Goal: Information Seeking & Learning: Check status

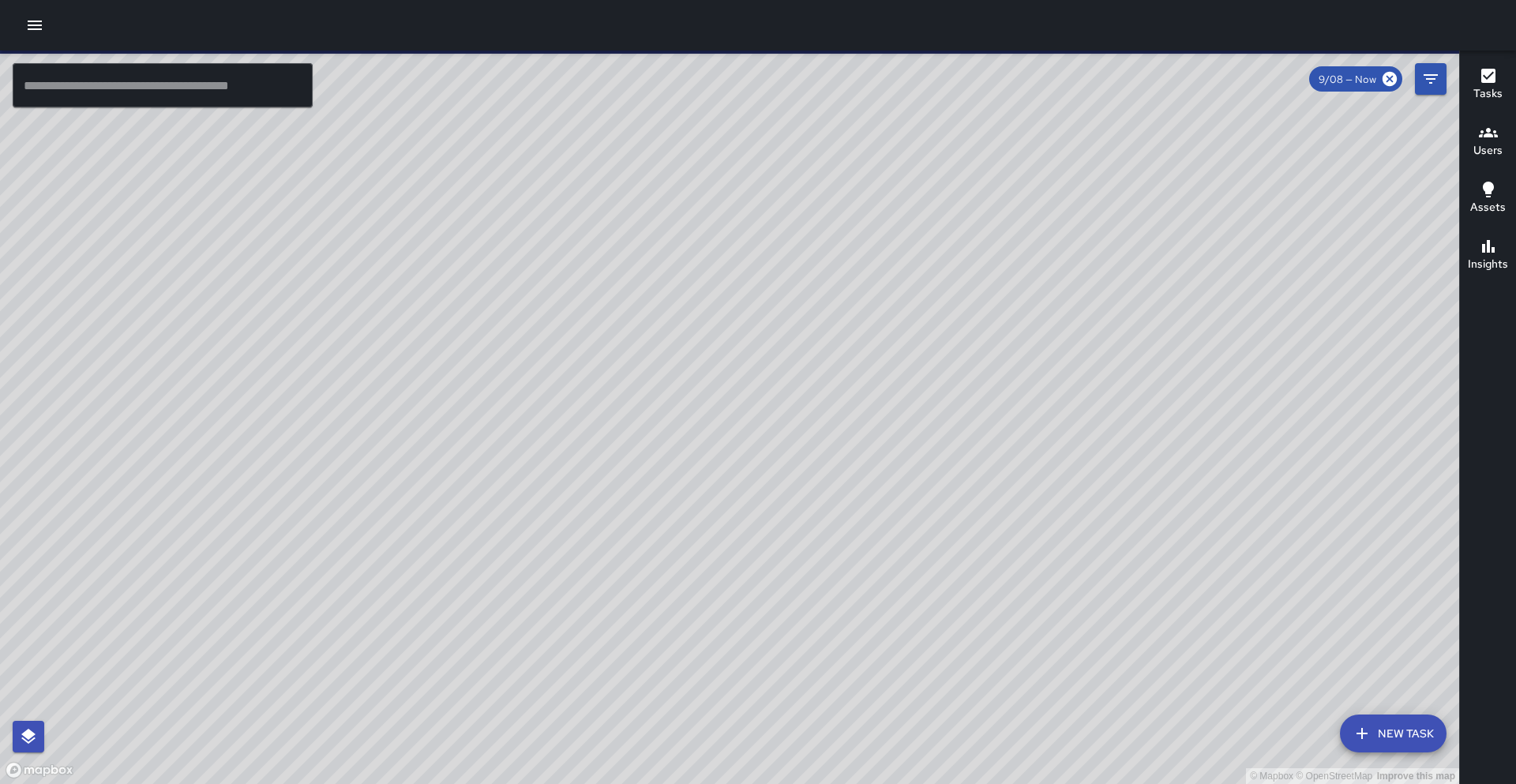
drag, startPoint x: 915, startPoint y: 569, endPoint x: 892, endPoint y: 550, distance: 29.8
click at [892, 550] on div "© Mapbox © OpenStreetMap Improve this map" at bounding box center [730, 417] width 1460 height 733
drag, startPoint x: 846, startPoint y: 502, endPoint x: 788, endPoint y: 519, distance: 60.4
click at [789, 519] on div "© Mapbox © OpenStreetMap Improve this map" at bounding box center [730, 417] width 1460 height 733
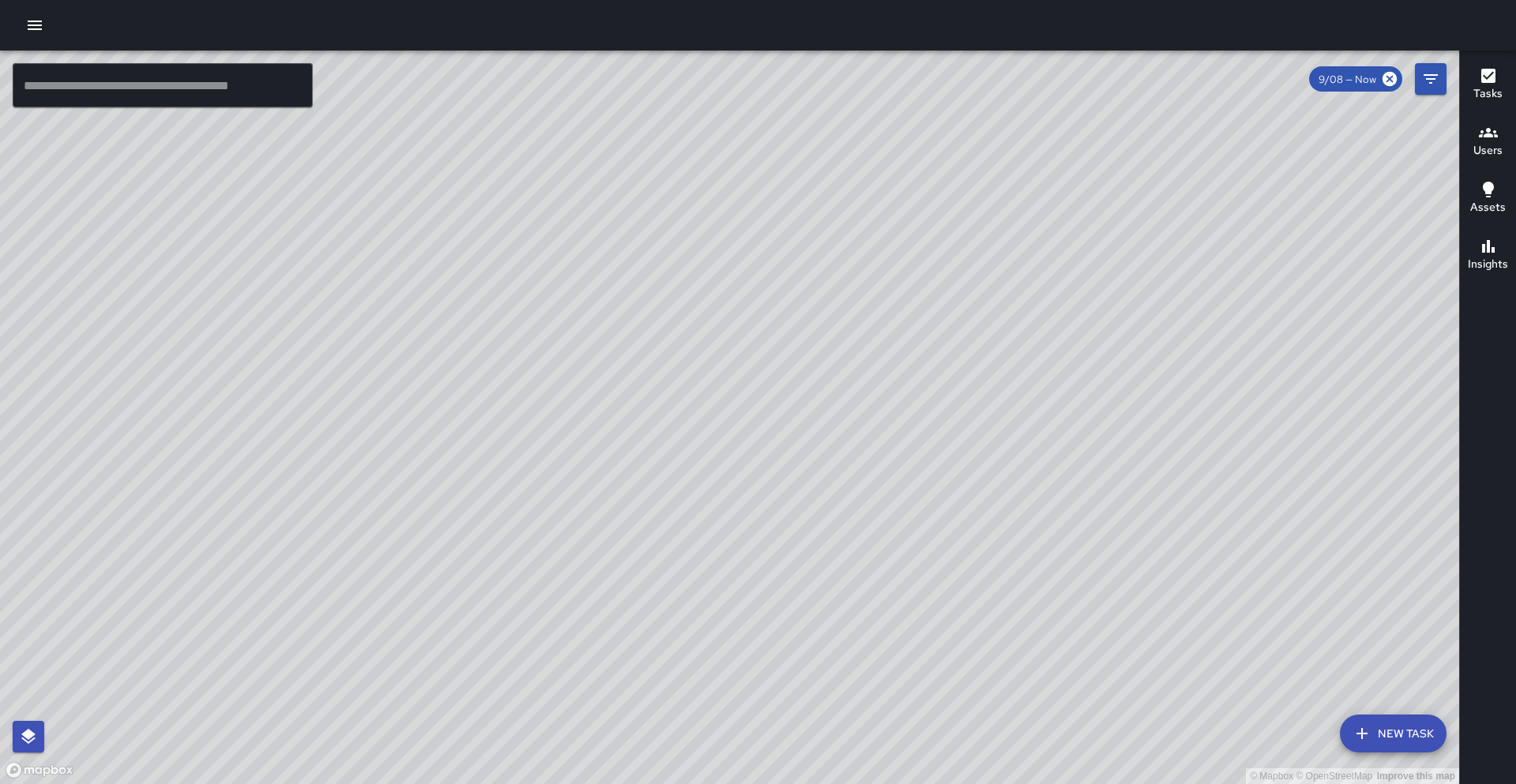
click at [19, 37] on div at bounding box center [758, 25] width 1516 height 50
click at [28, 26] on icon "button" at bounding box center [35, 26] width 19 height 19
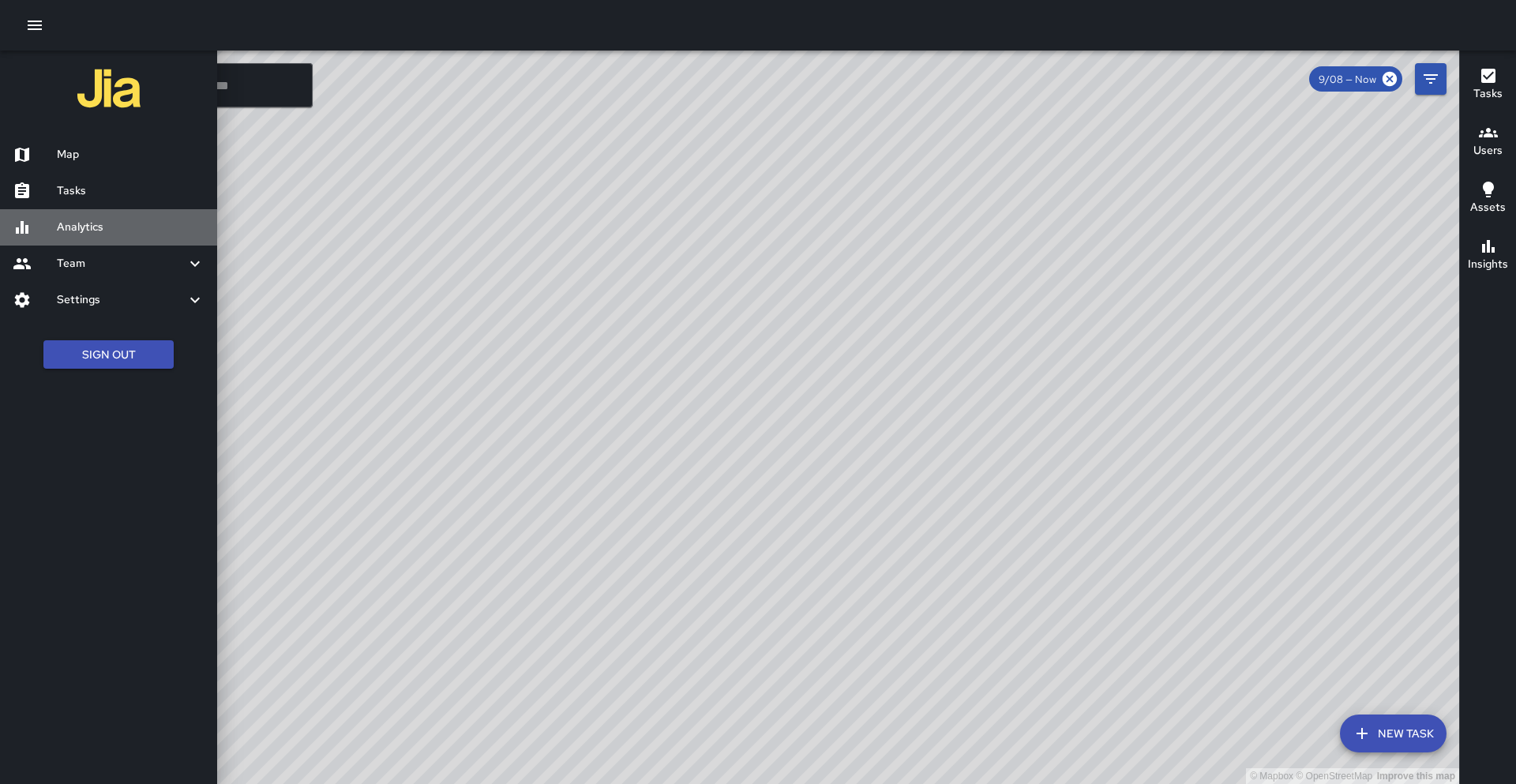
click at [135, 230] on h6 "Analytics" at bounding box center [130, 228] width 148 height 17
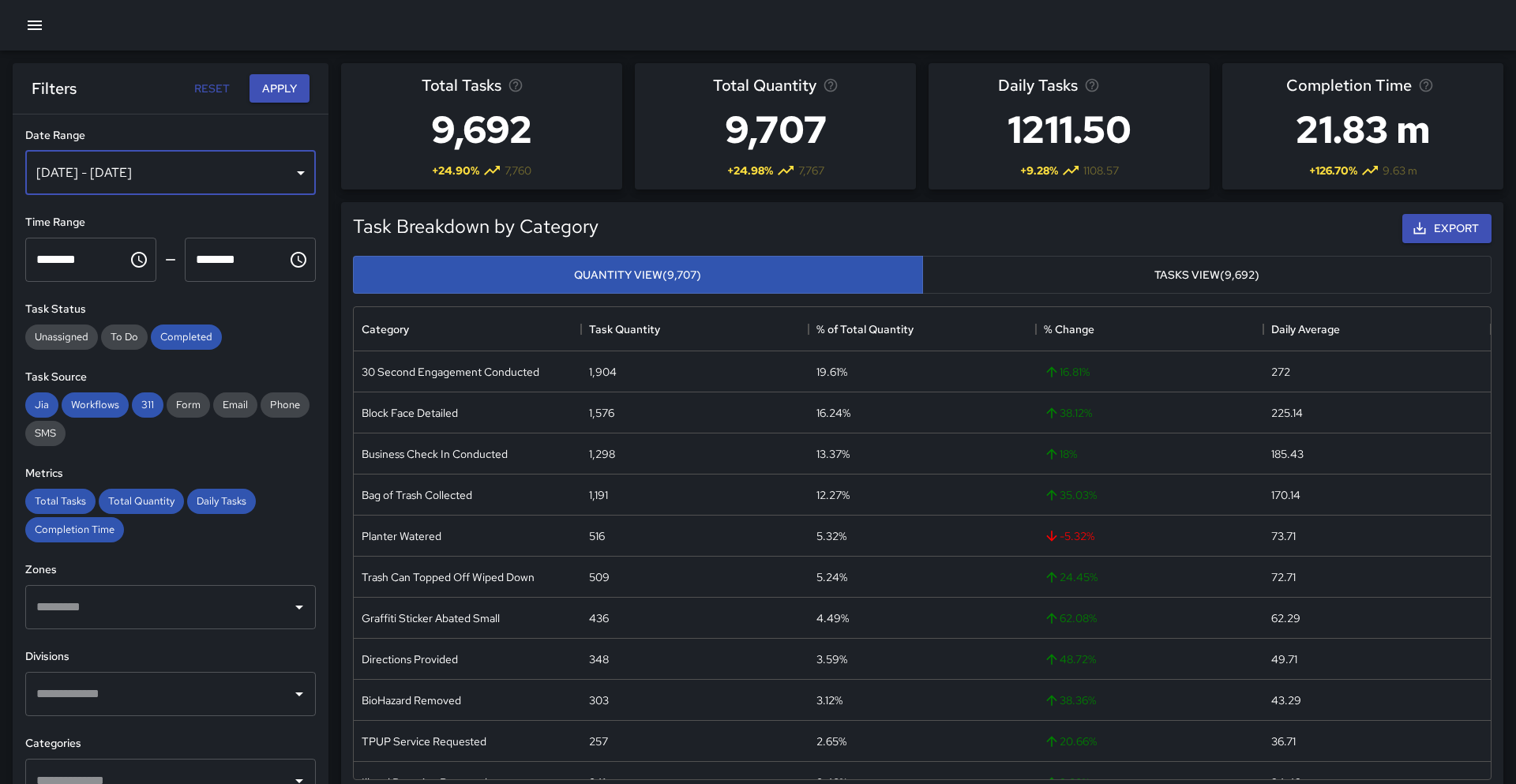
click at [123, 159] on div "[DATE] - [DATE]" at bounding box center [171, 173] width 291 height 44
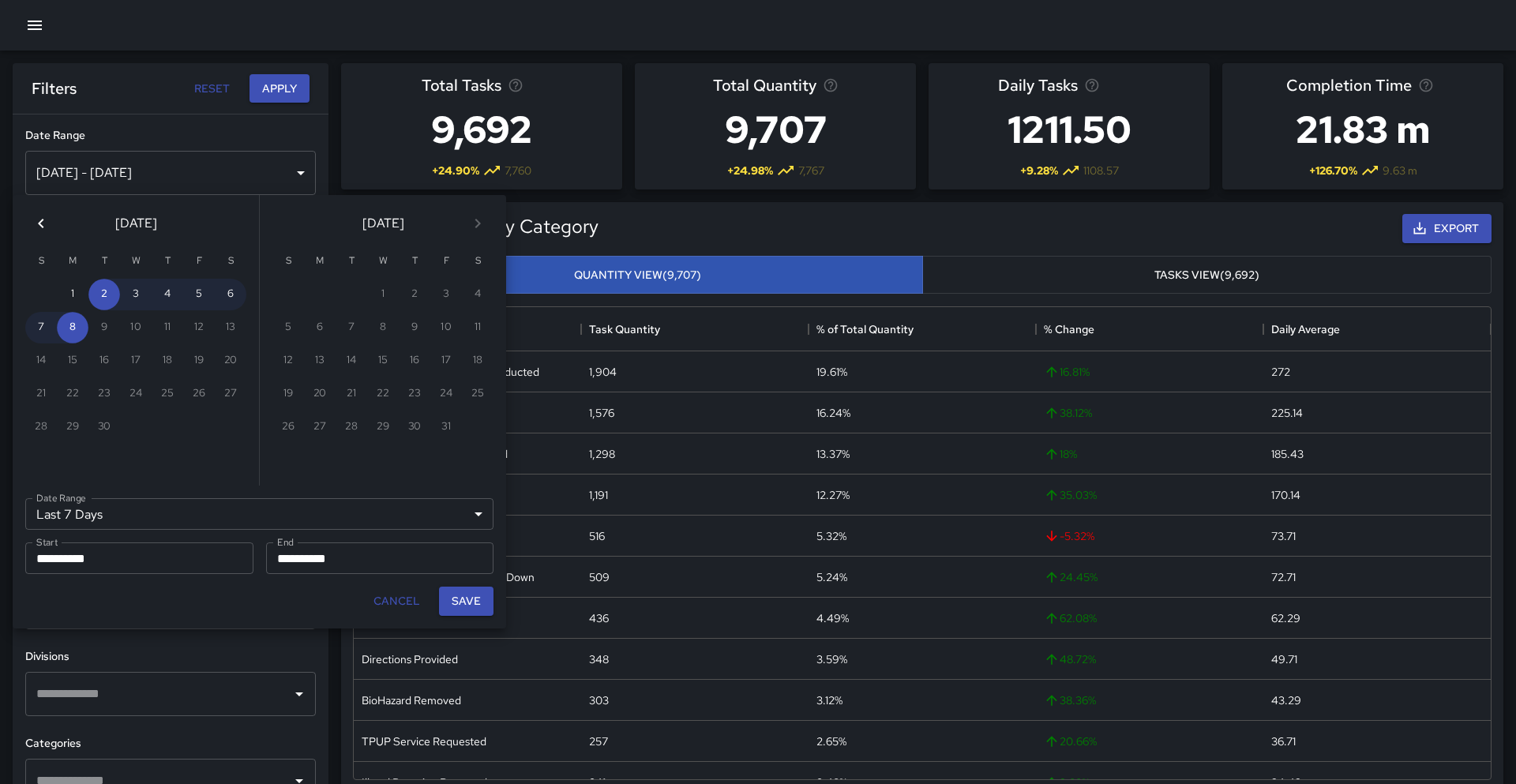
click at [49, 225] on icon "Previous month" at bounding box center [41, 223] width 19 height 19
click at [197, 287] on button "1" at bounding box center [199, 294] width 32 height 32
type input "******"
type input "**********"
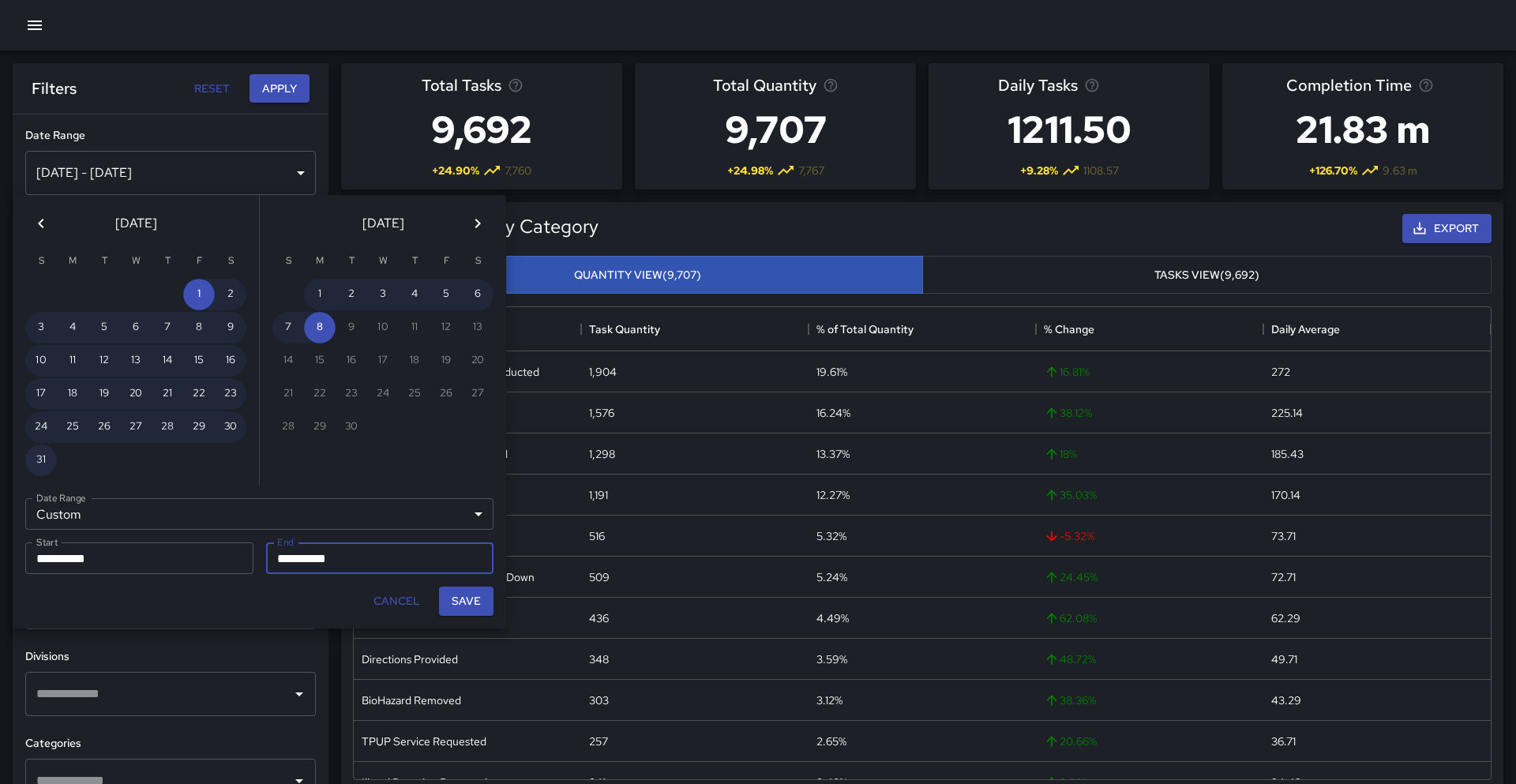
click at [33, 453] on button "31" at bounding box center [41, 459] width 32 height 32
type input "**********"
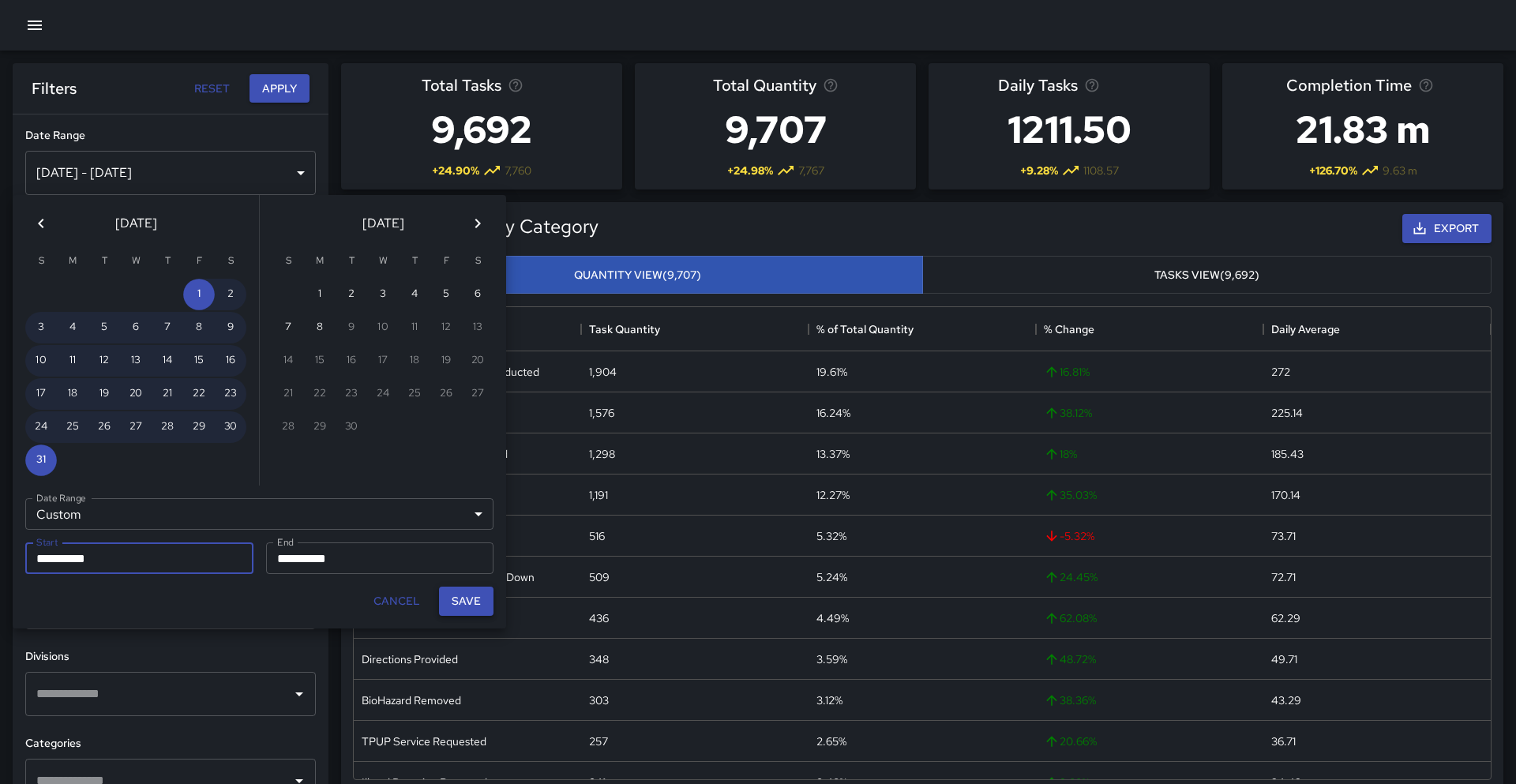
click at [460, 602] on button "Save" at bounding box center [466, 601] width 55 height 29
type input "**********"
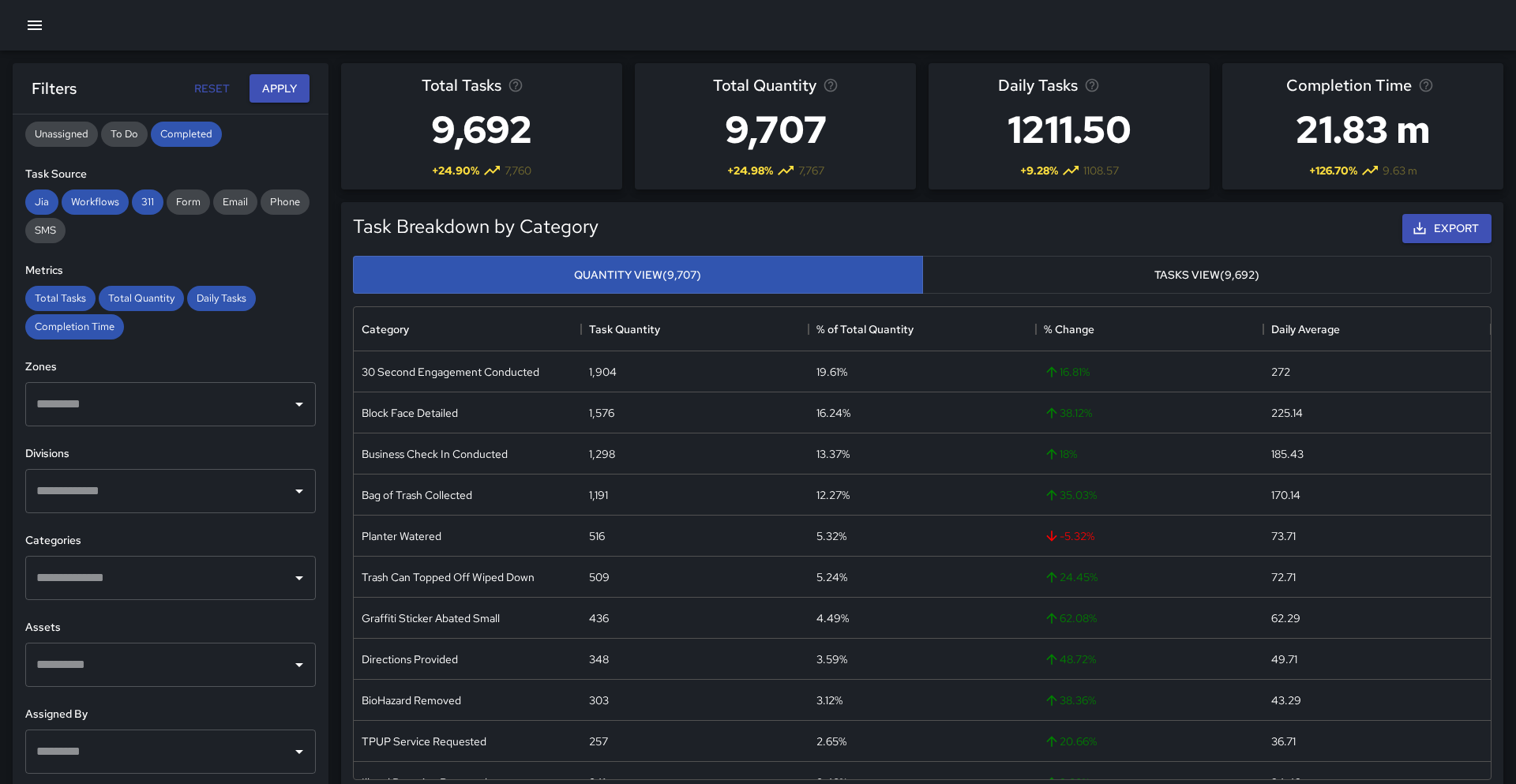
scroll to position [204, 0]
click at [184, 647] on div "​" at bounding box center [171, 664] width 291 height 44
click at [193, 613] on div "**********" at bounding box center [171, 481] width 315 height 733
click at [194, 574] on input "text" at bounding box center [159, 576] width 252 height 30
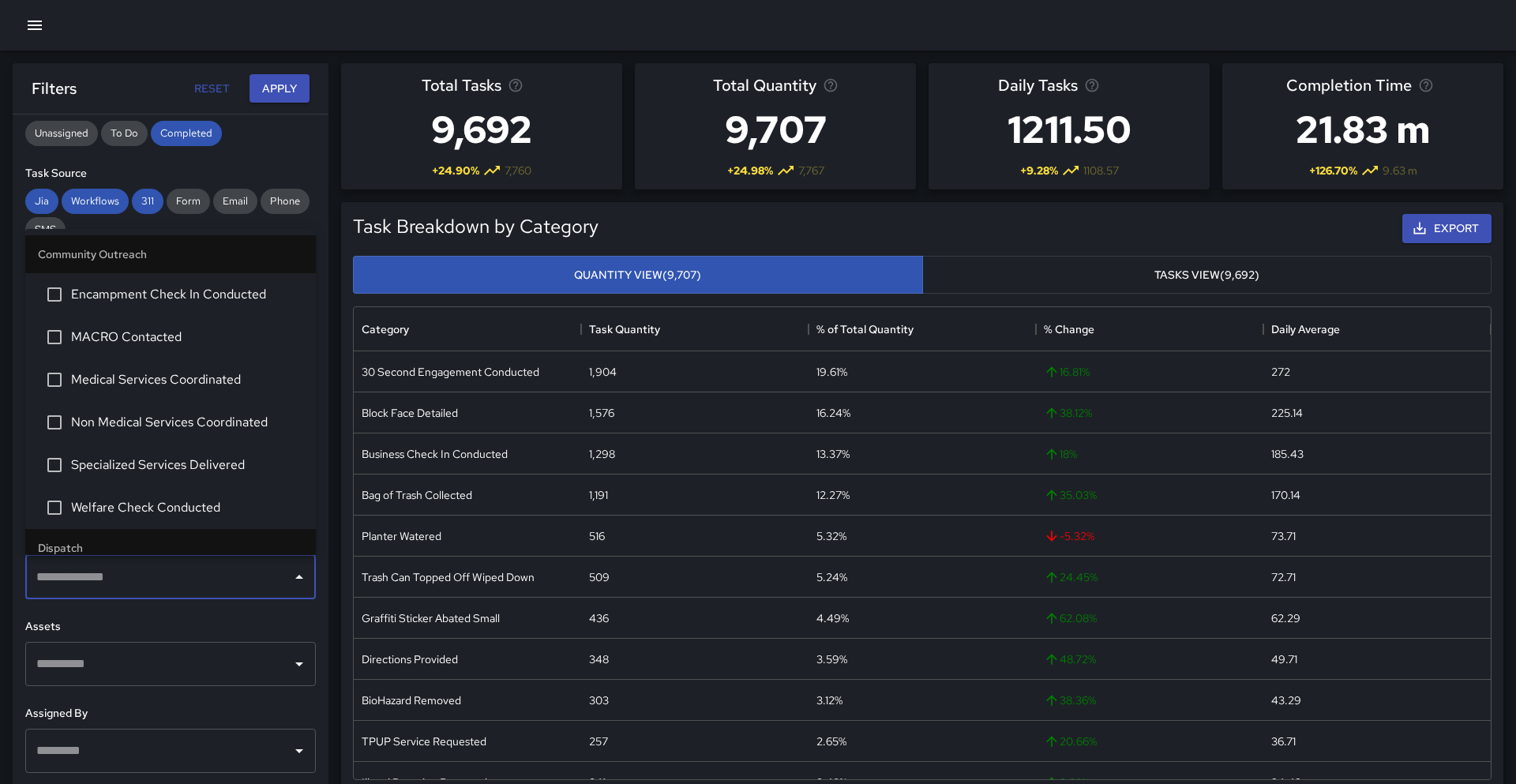
click at [195, 574] on input "text" at bounding box center [159, 576] width 252 height 30
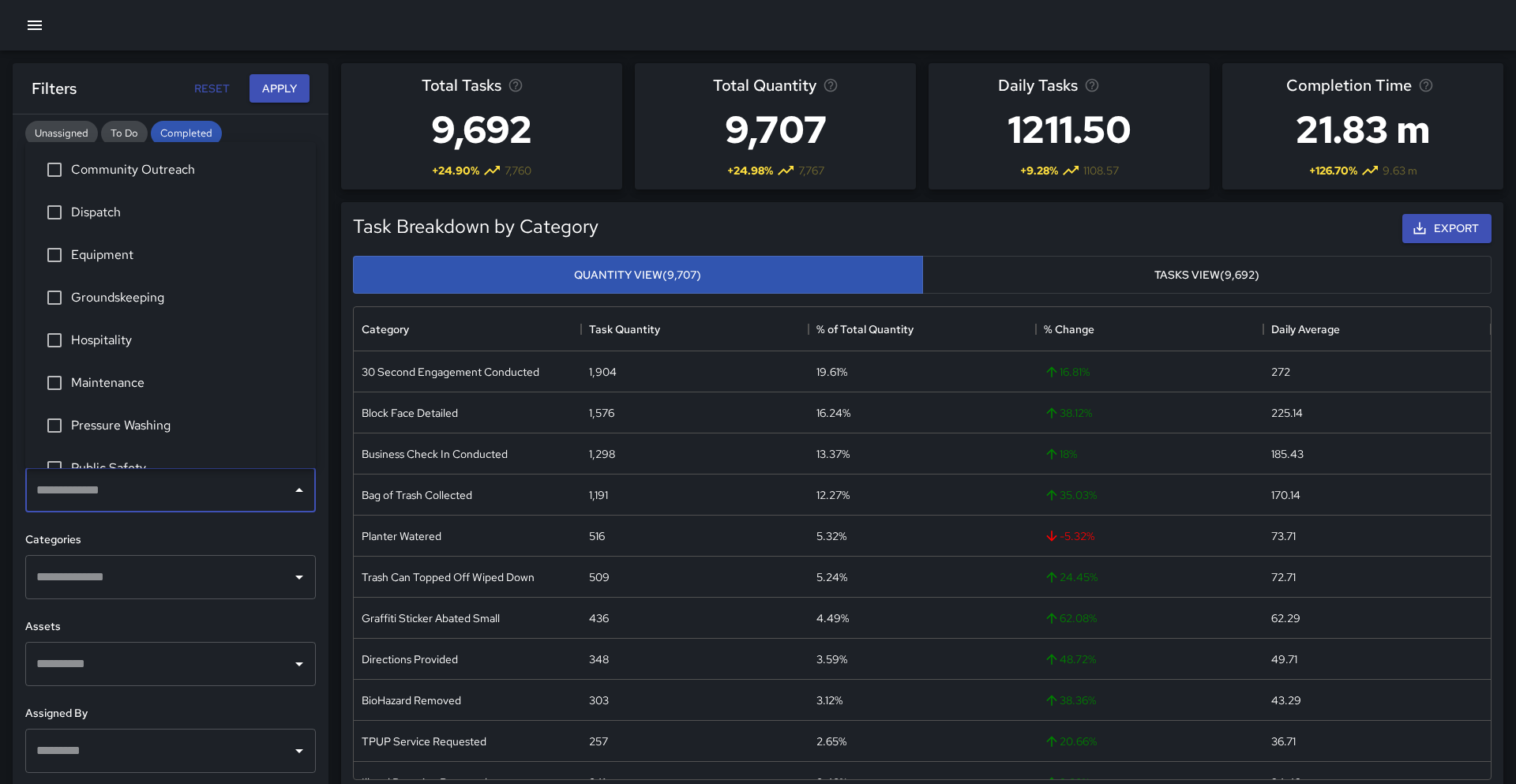
click at [200, 487] on input "text" at bounding box center [159, 490] width 252 height 30
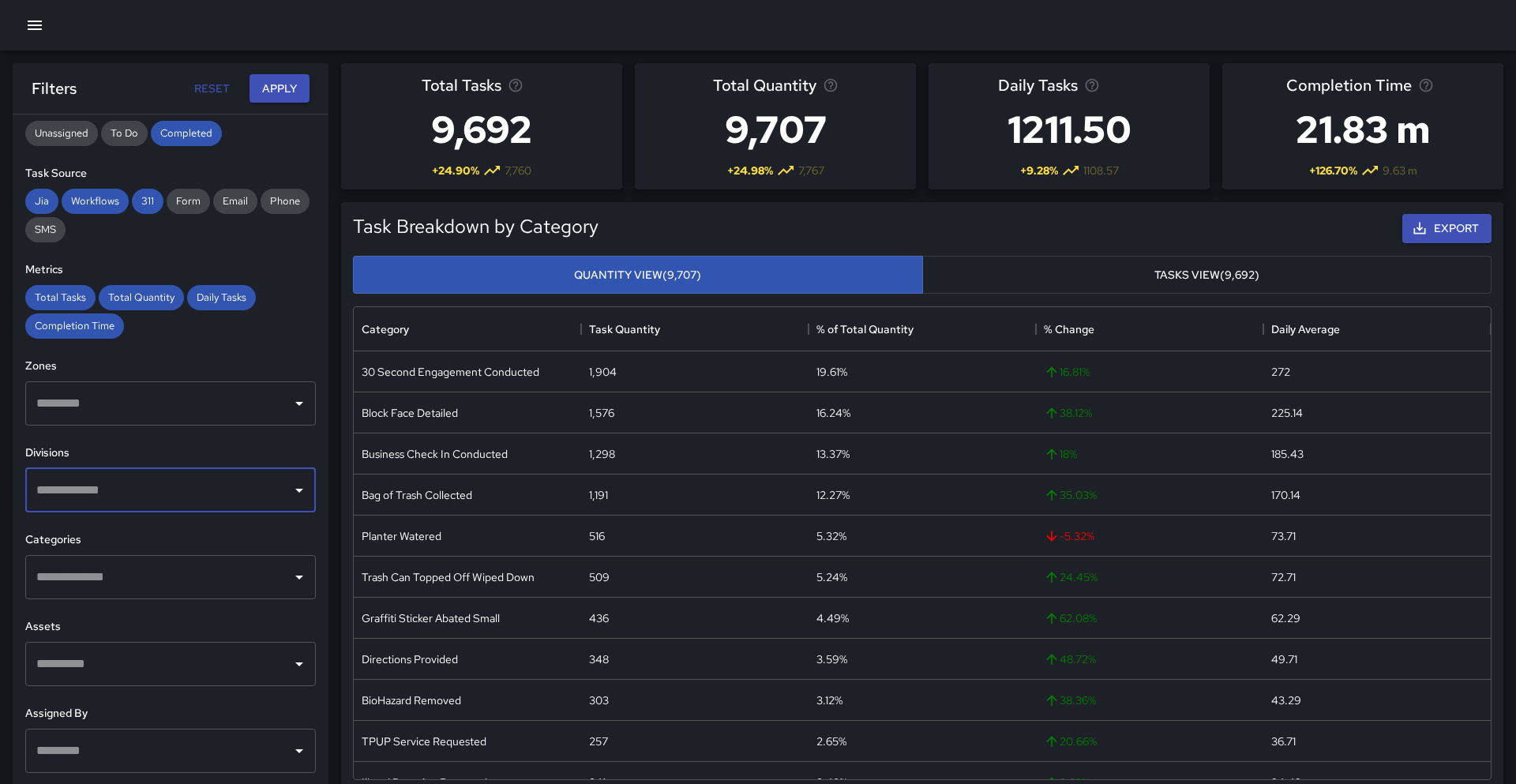
click at [170, 395] on input "text" at bounding box center [159, 403] width 252 height 30
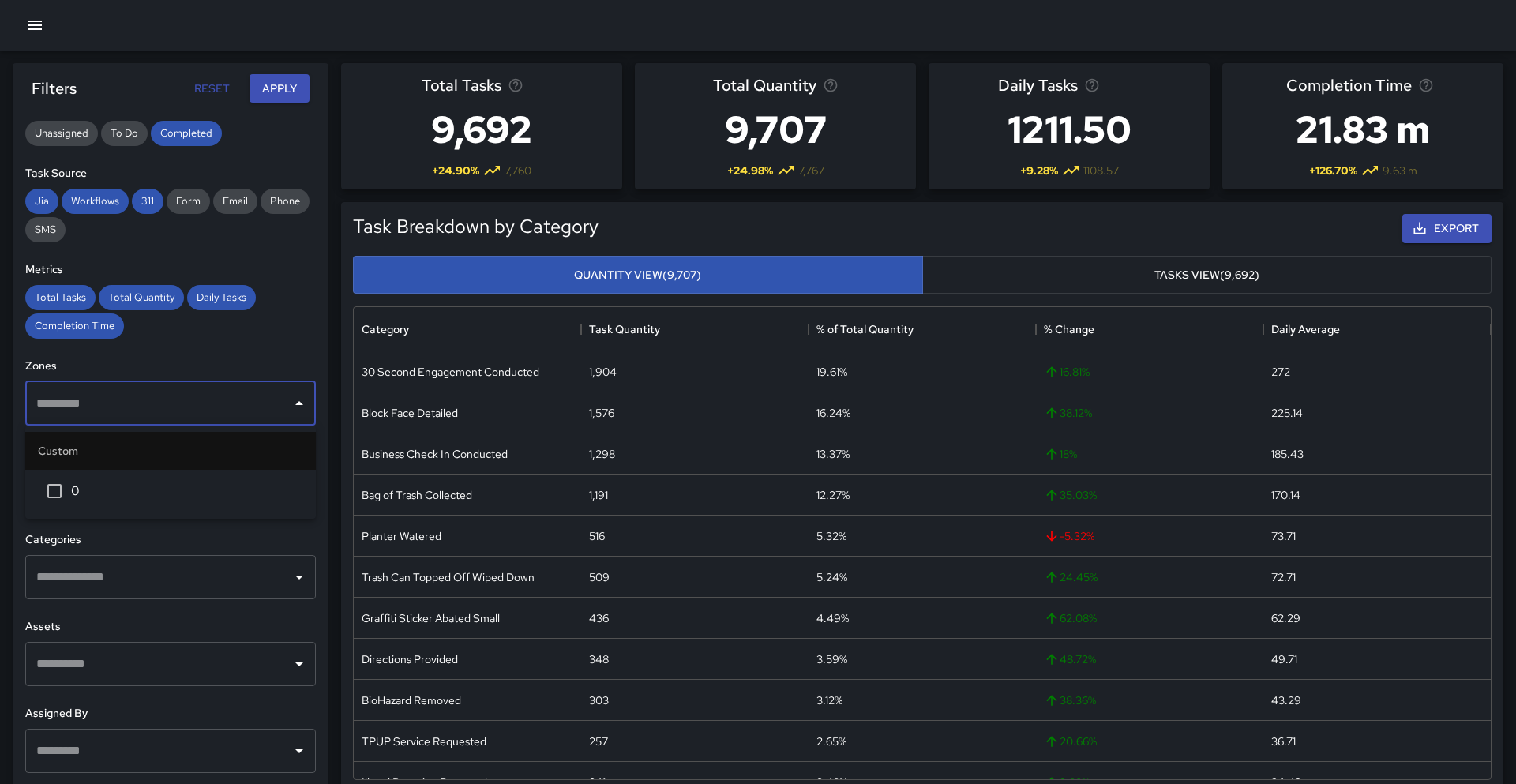
click at [170, 395] on input "text" at bounding box center [159, 403] width 252 height 30
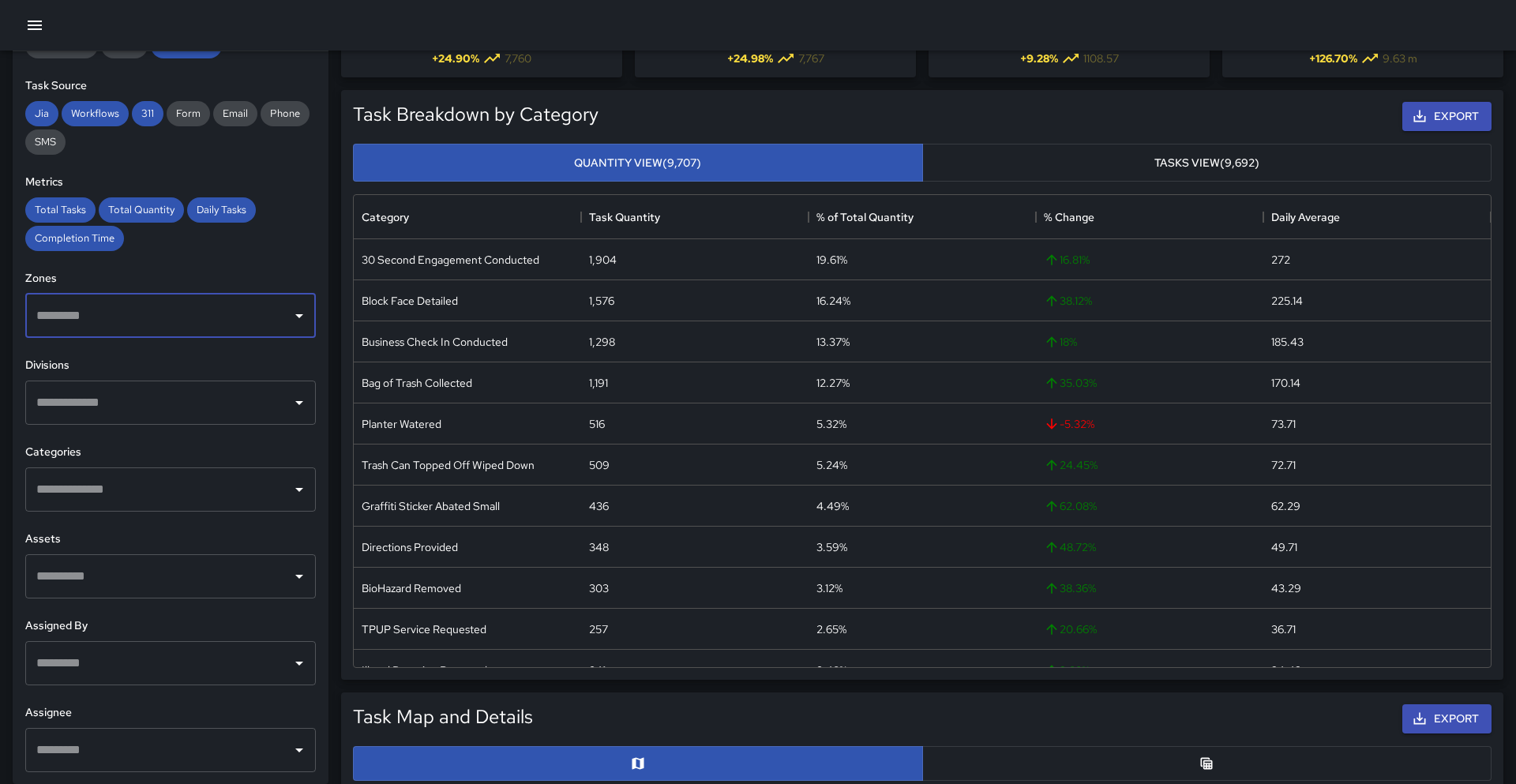
scroll to position [112, 0]
click at [135, 660] on input "text" at bounding box center [159, 662] width 252 height 30
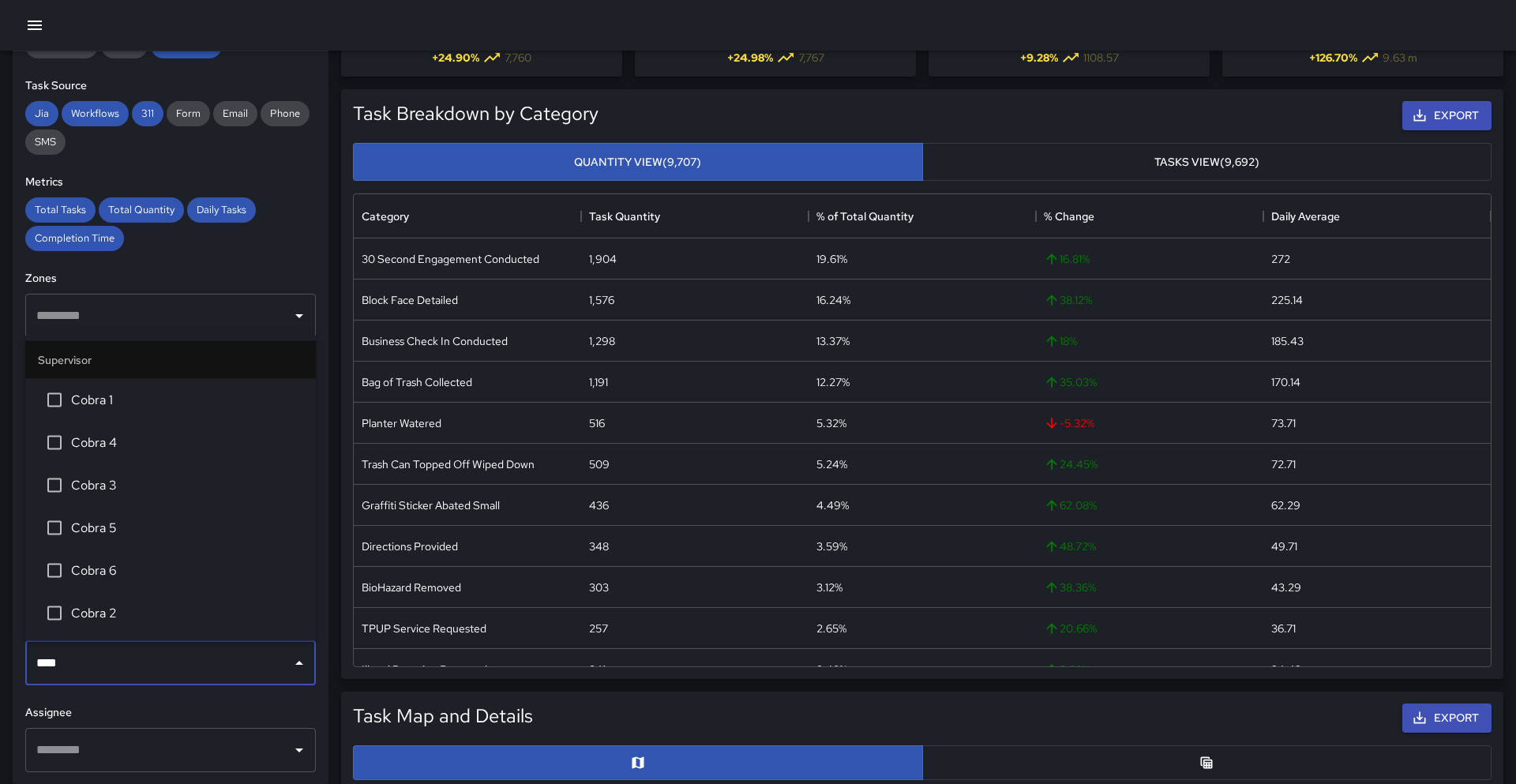
type input "*****"
click at [149, 534] on span "Cobra 5" at bounding box center [187, 528] width 232 height 19
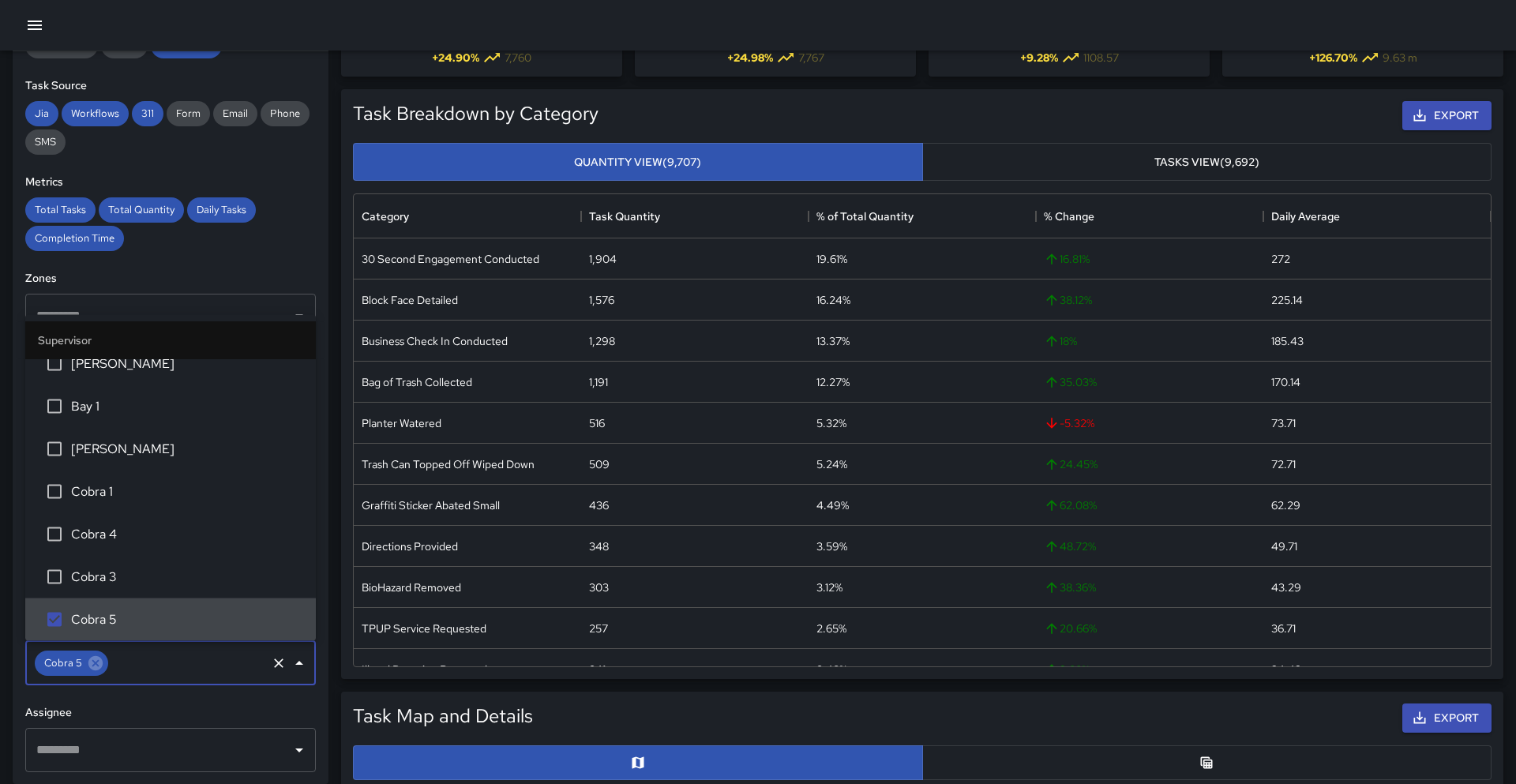
scroll to position [82, 0]
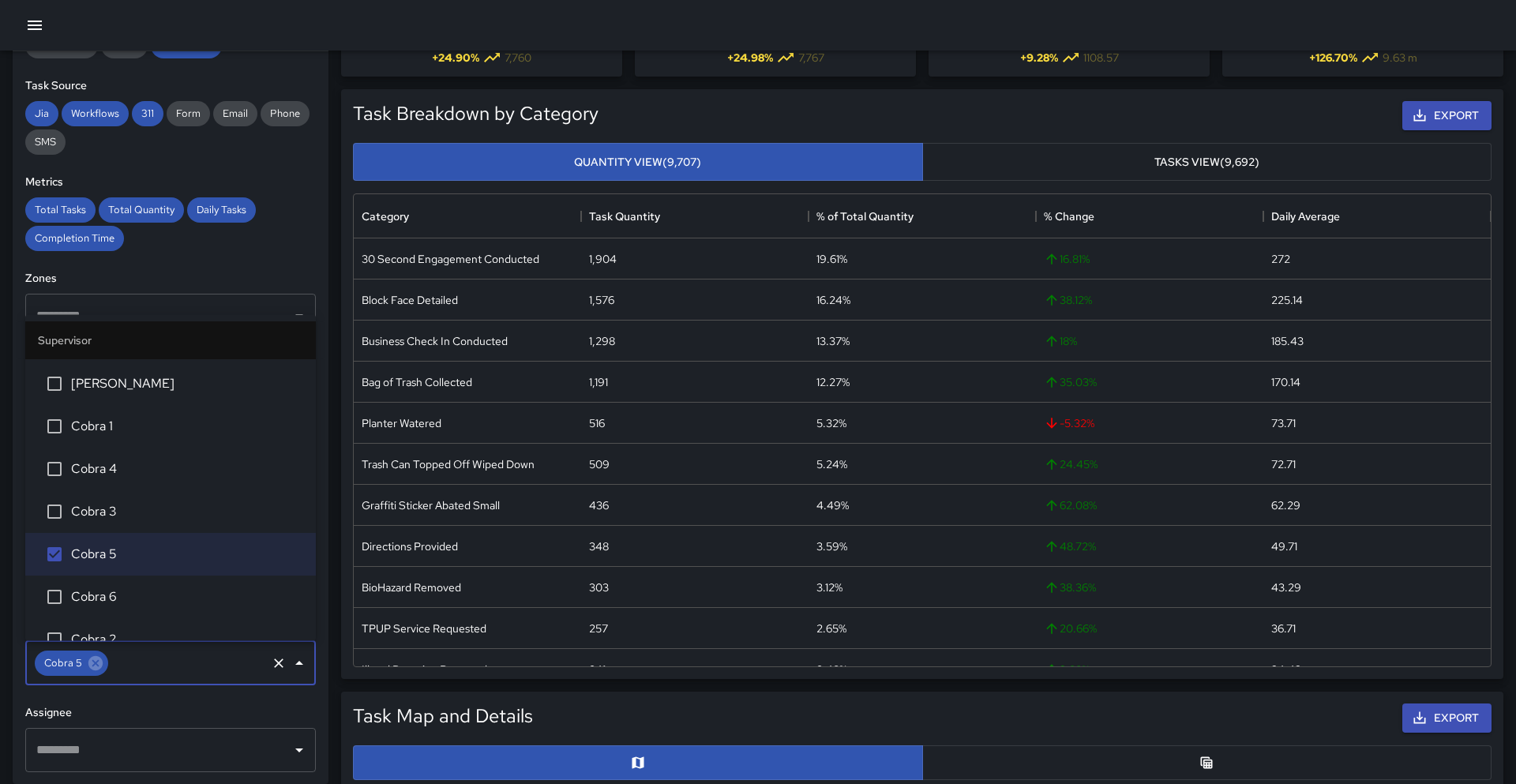
click at [124, 604] on span "Cobra 6" at bounding box center [187, 596] width 232 height 19
click at [215, 666] on input "text" at bounding box center [226, 662] width 76 height 30
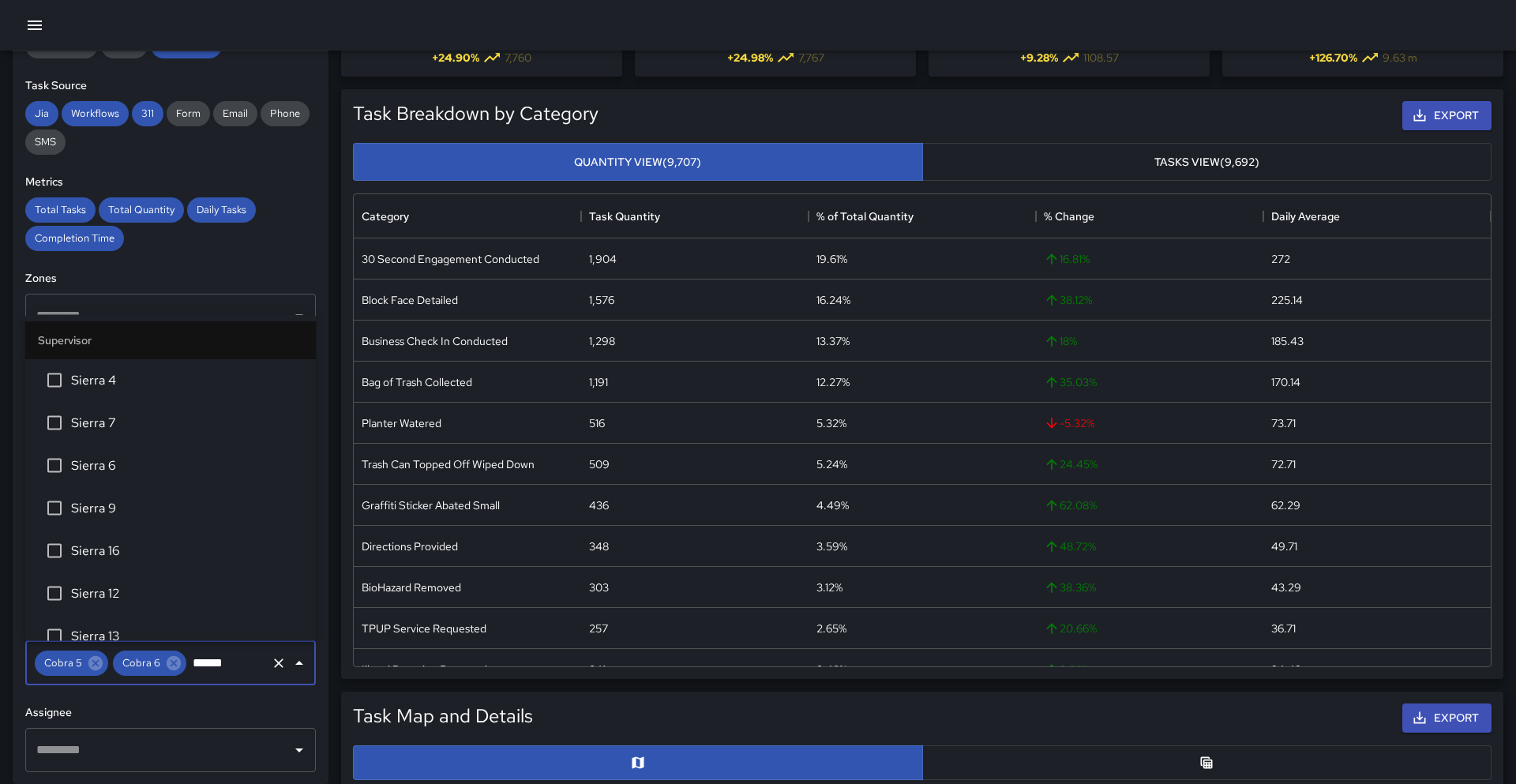
type input "******"
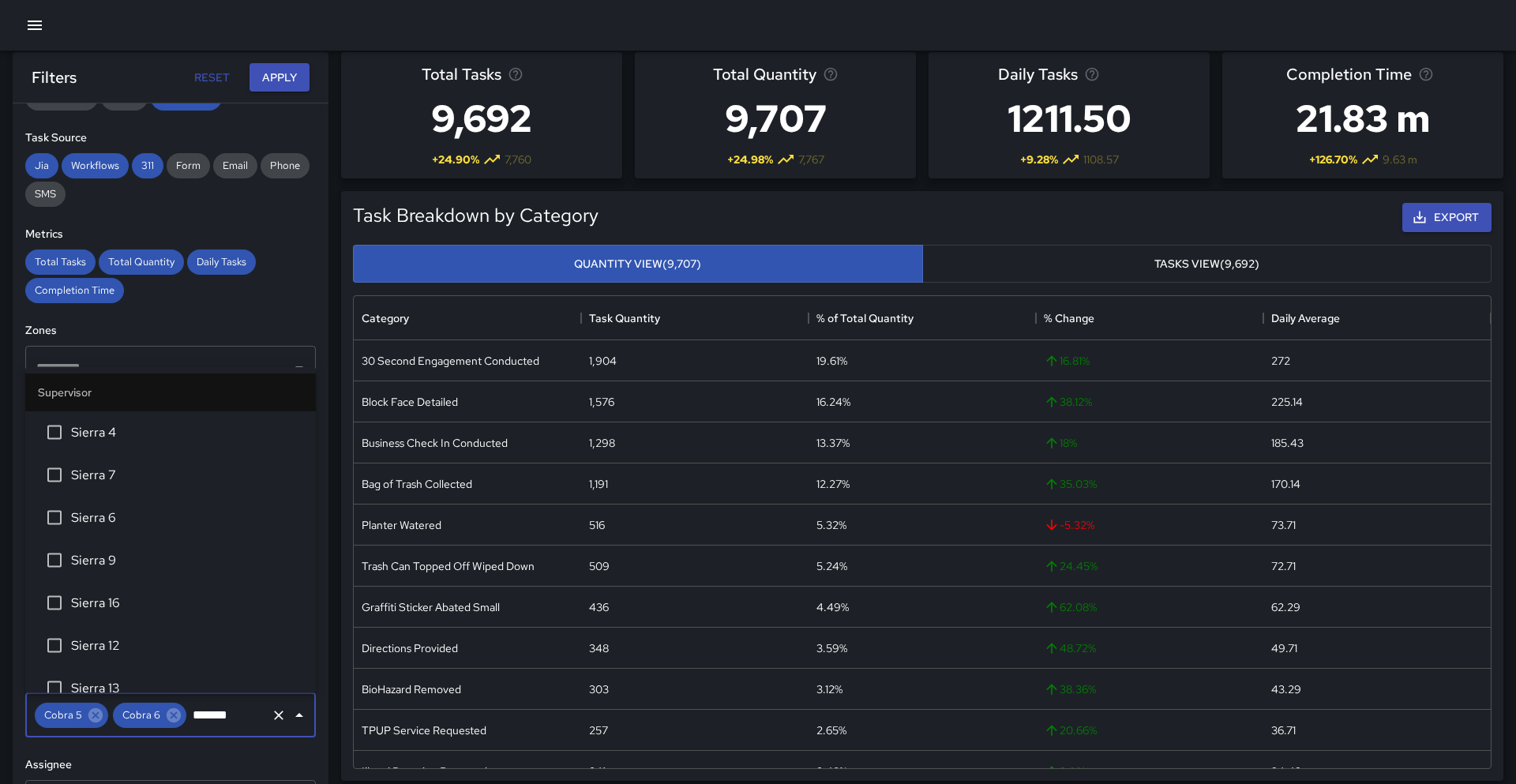
scroll to position [0, 0]
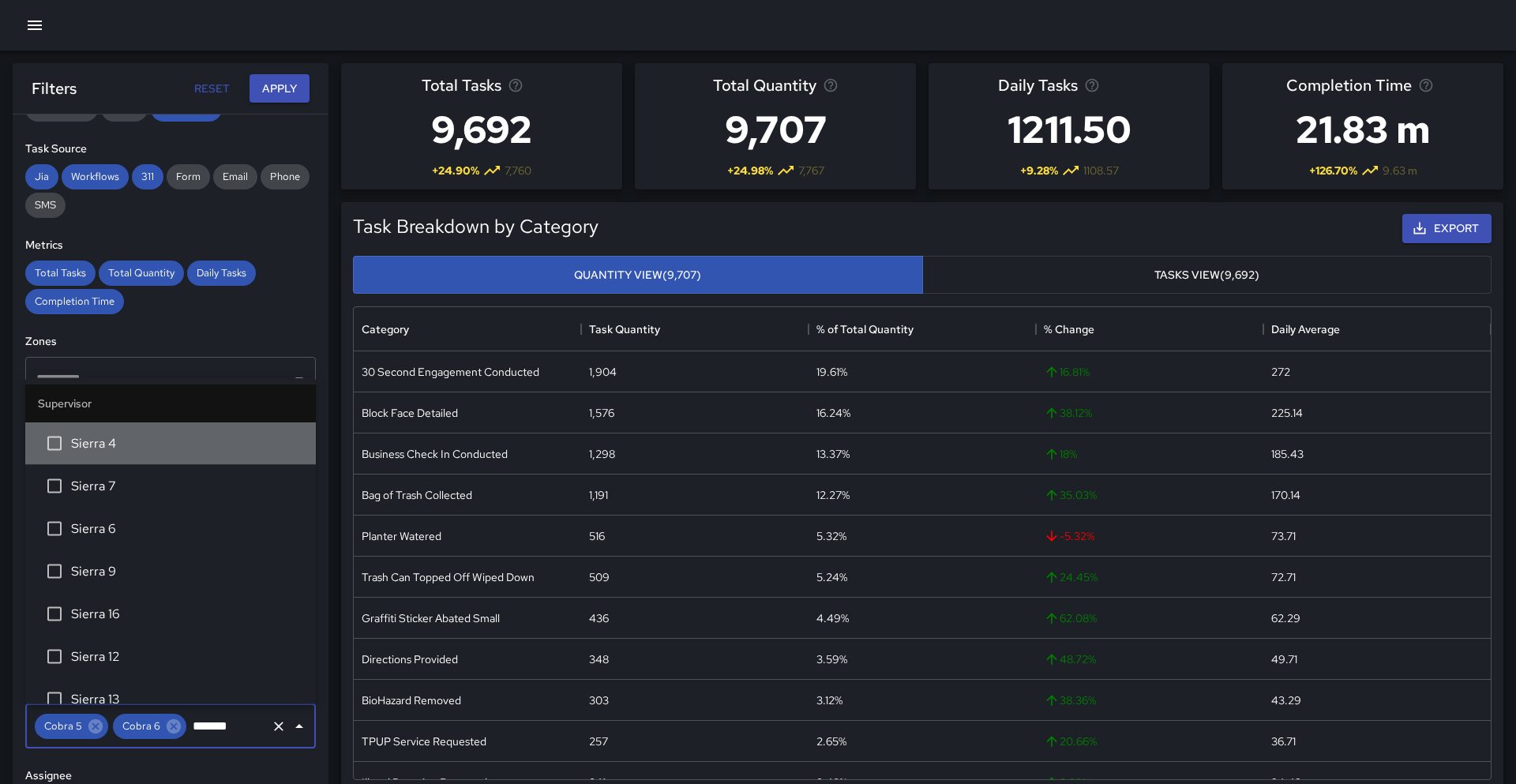
click at [114, 450] on span "Sierra 4" at bounding box center [187, 443] width 232 height 19
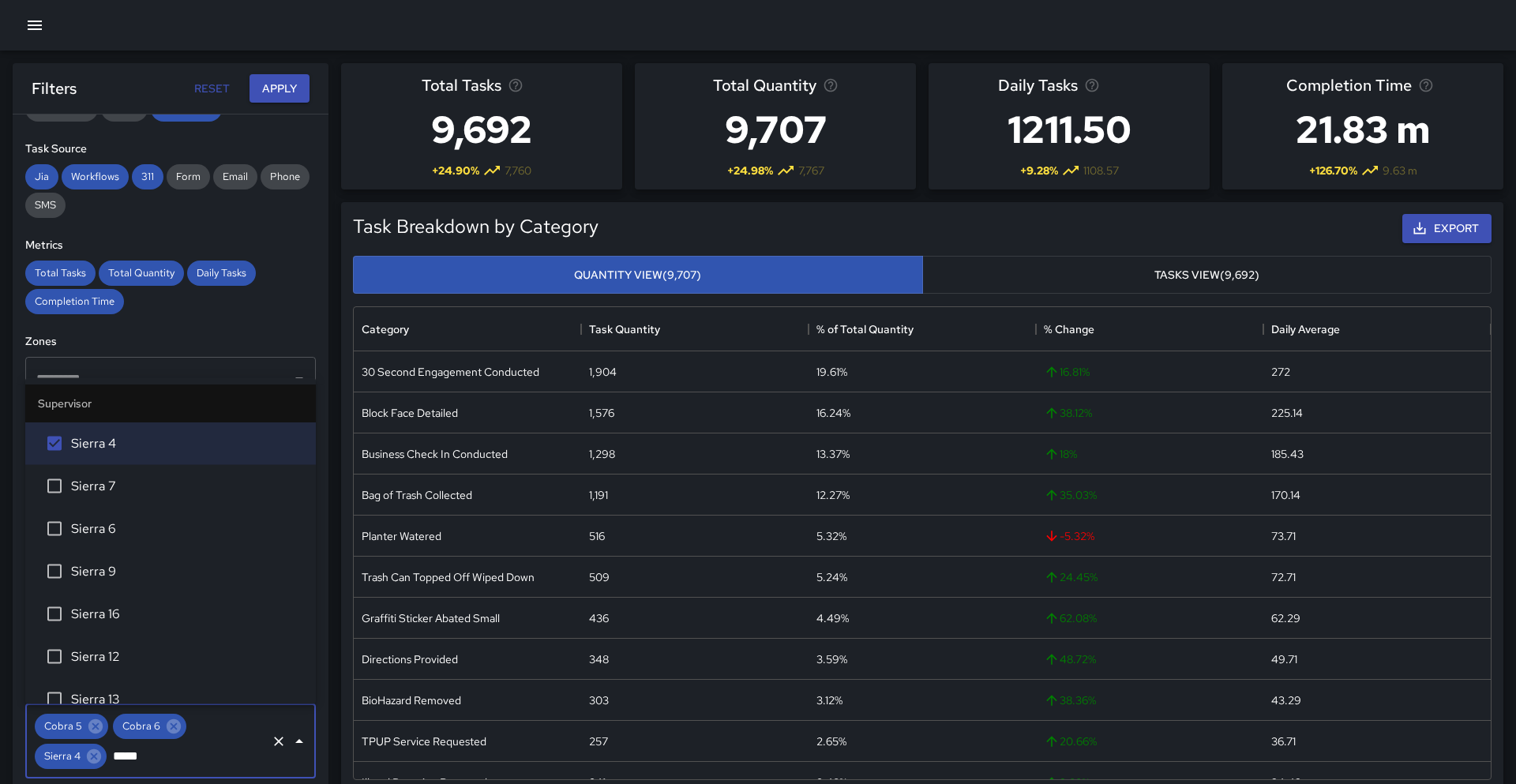
type input "******"
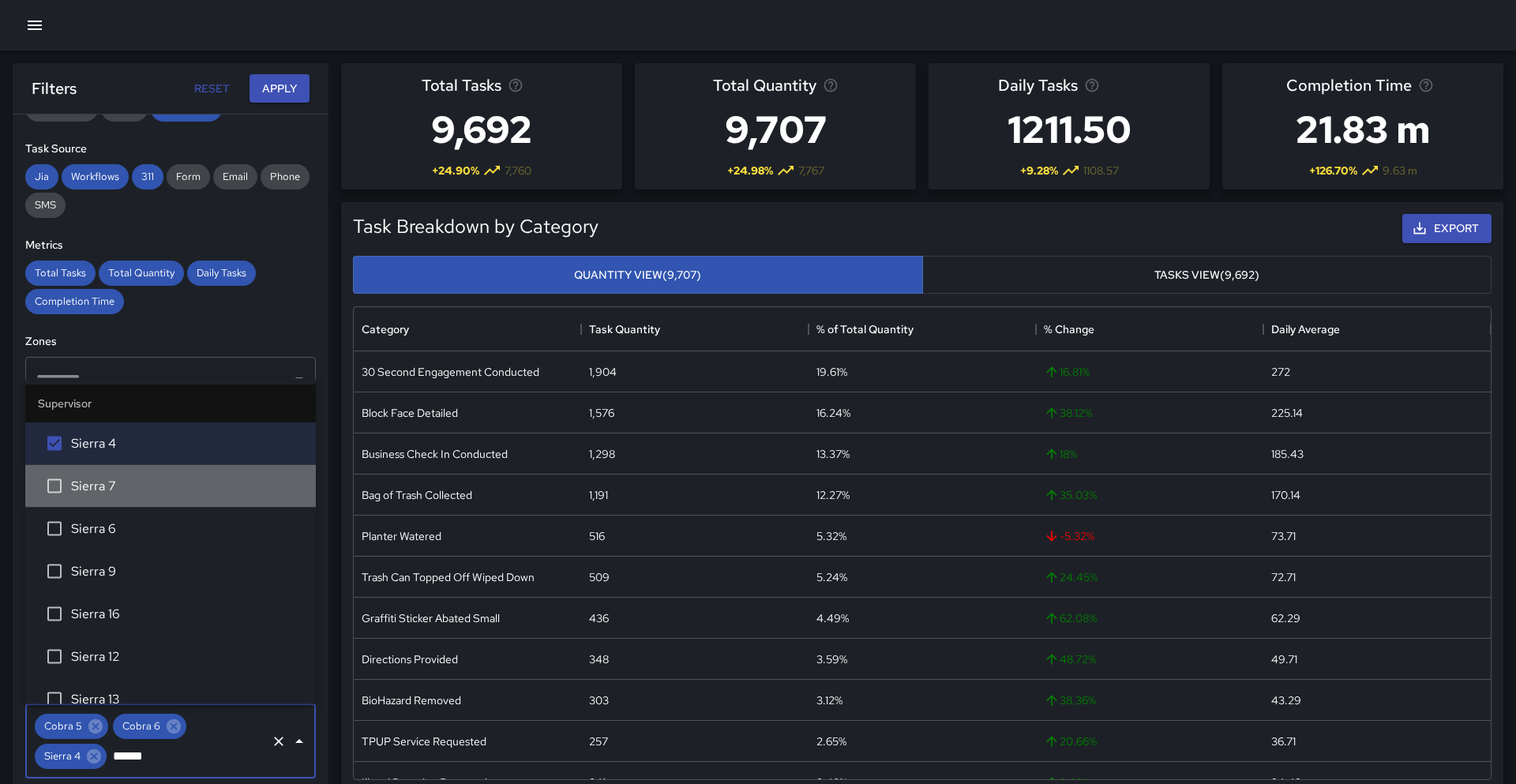
click at [111, 486] on span "Sierra 7" at bounding box center [187, 486] width 232 height 19
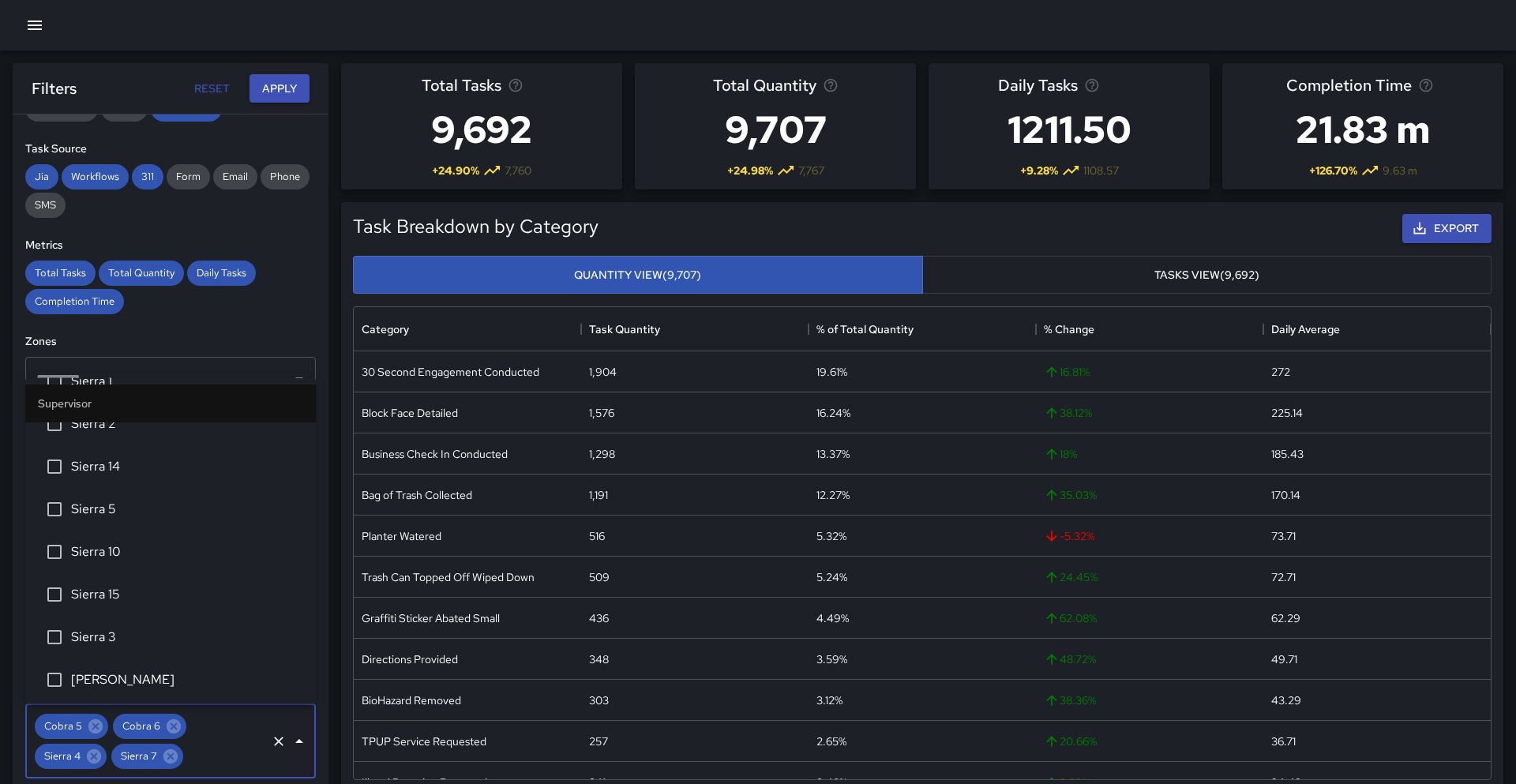
scroll to position [3084, 0]
click at [95, 638] on span "Sierra 3" at bounding box center [187, 641] width 232 height 19
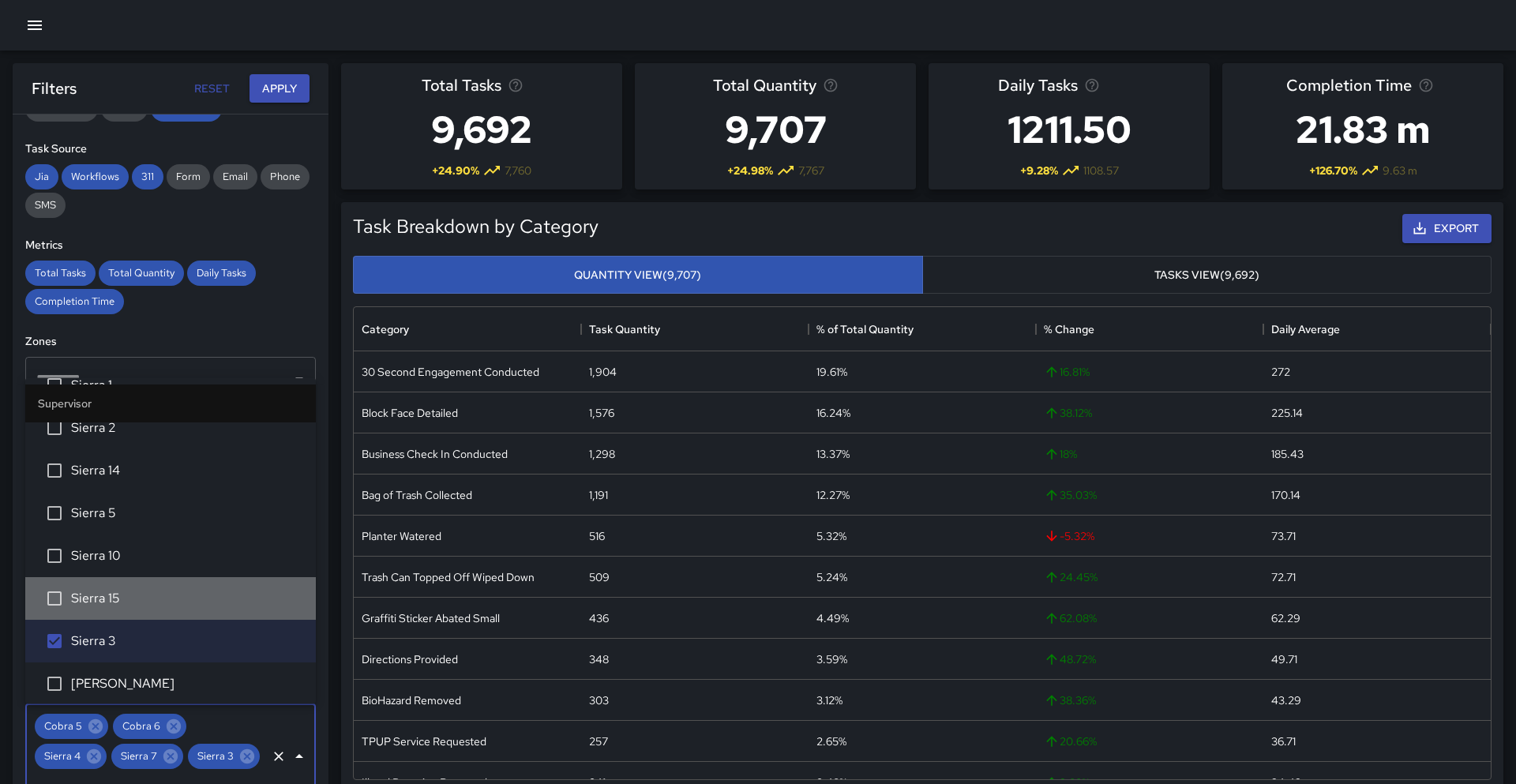
drag, startPoint x: 123, startPoint y: 595, endPoint x: 126, endPoint y: 586, distance: 9.5
click at [123, 595] on span "Sierra 15" at bounding box center [187, 598] width 232 height 19
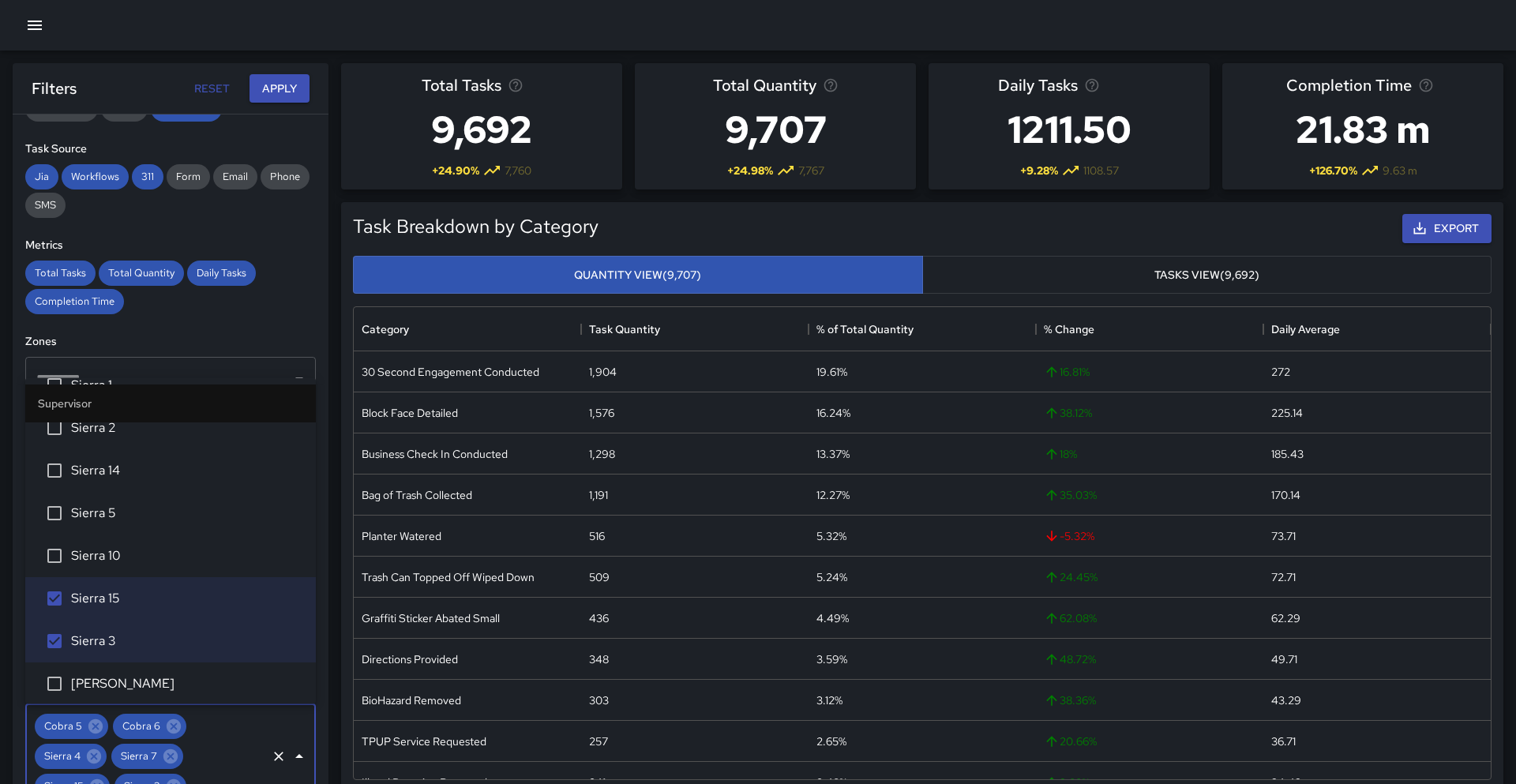
click at [133, 573] on li "Sierra 10" at bounding box center [171, 556] width 291 height 43
click at [137, 522] on li "Sierra 5" at bounding box center [171, 513] width 291 height 43
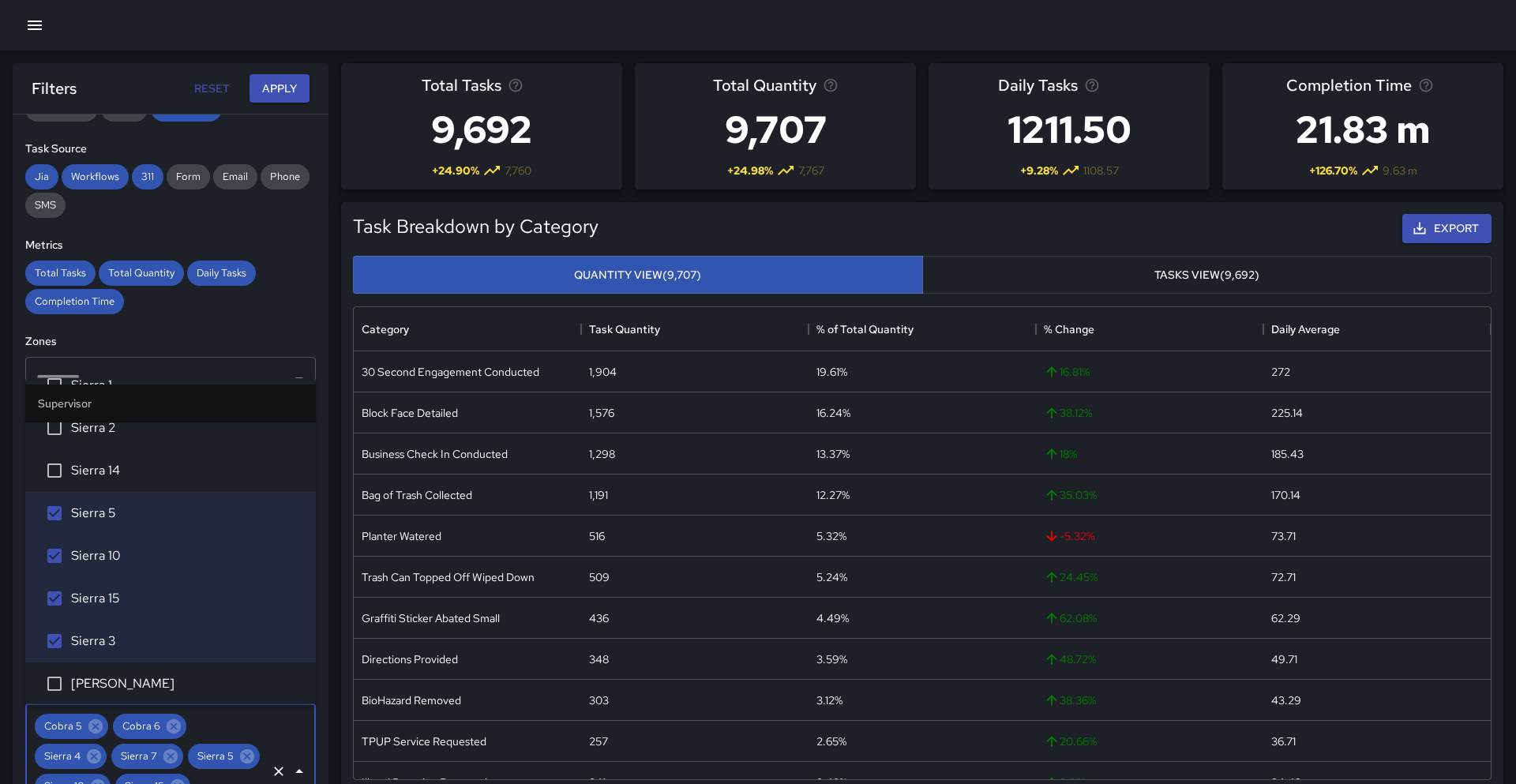
click at [143, 478] on span "Sierra 14" at bounding box center [187, 470] width 232 height 19
click at [147, 433] on span "Sierra 2" at bounding box center [187, 428] width 232 height 19
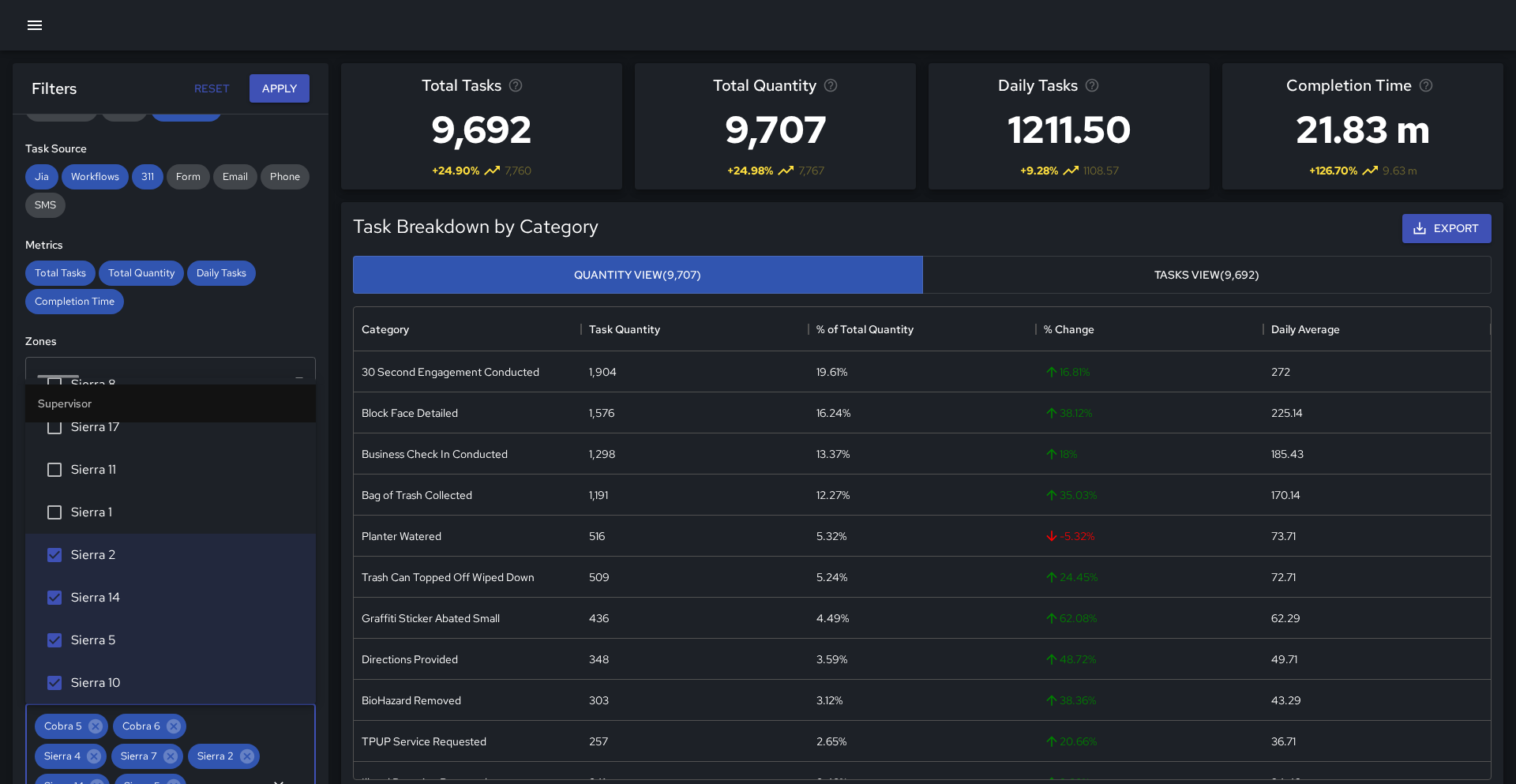
scroll to position [2954, 0]
click at [150, 513] on span "Sierra 1" at bounding box center [187, 515] width 232 height 19
click at [158, 470] on span "Sierra 11" at bounding box center [187, 472] width 232 height 19
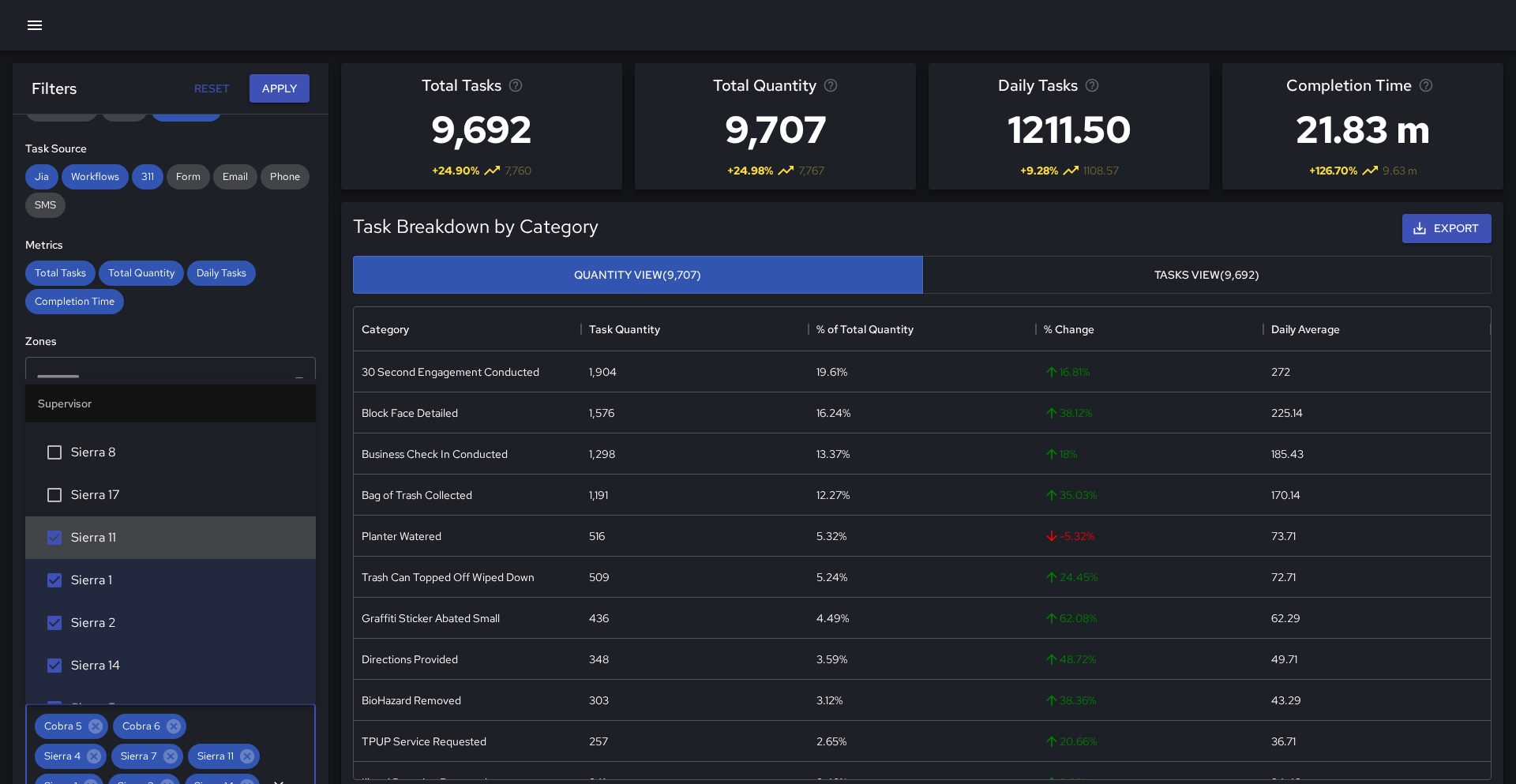
scroll to position [2855, 0]
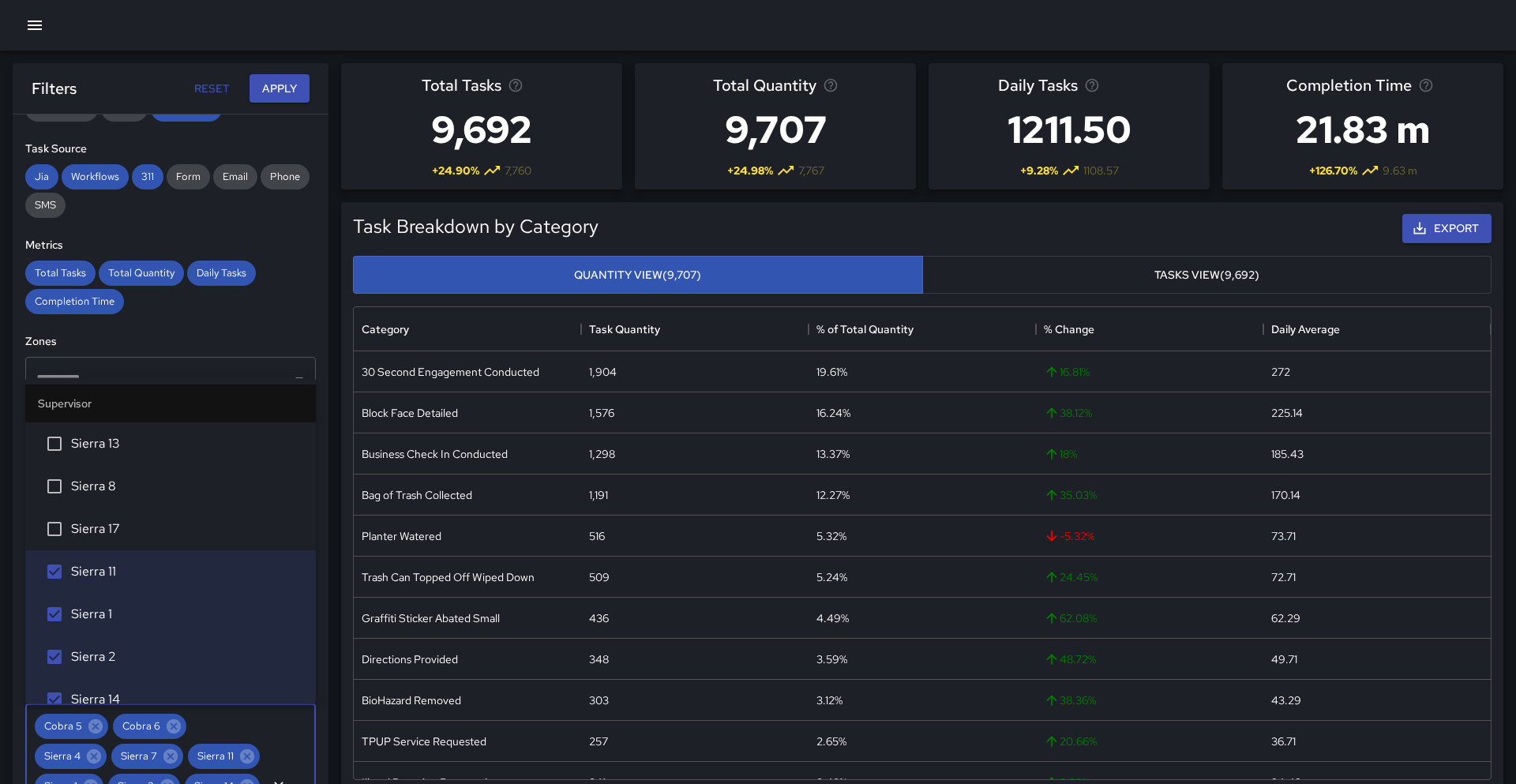
click at [138, 538] on span "Sierra 17" at bounding box center [187, 528] width 232 height 19
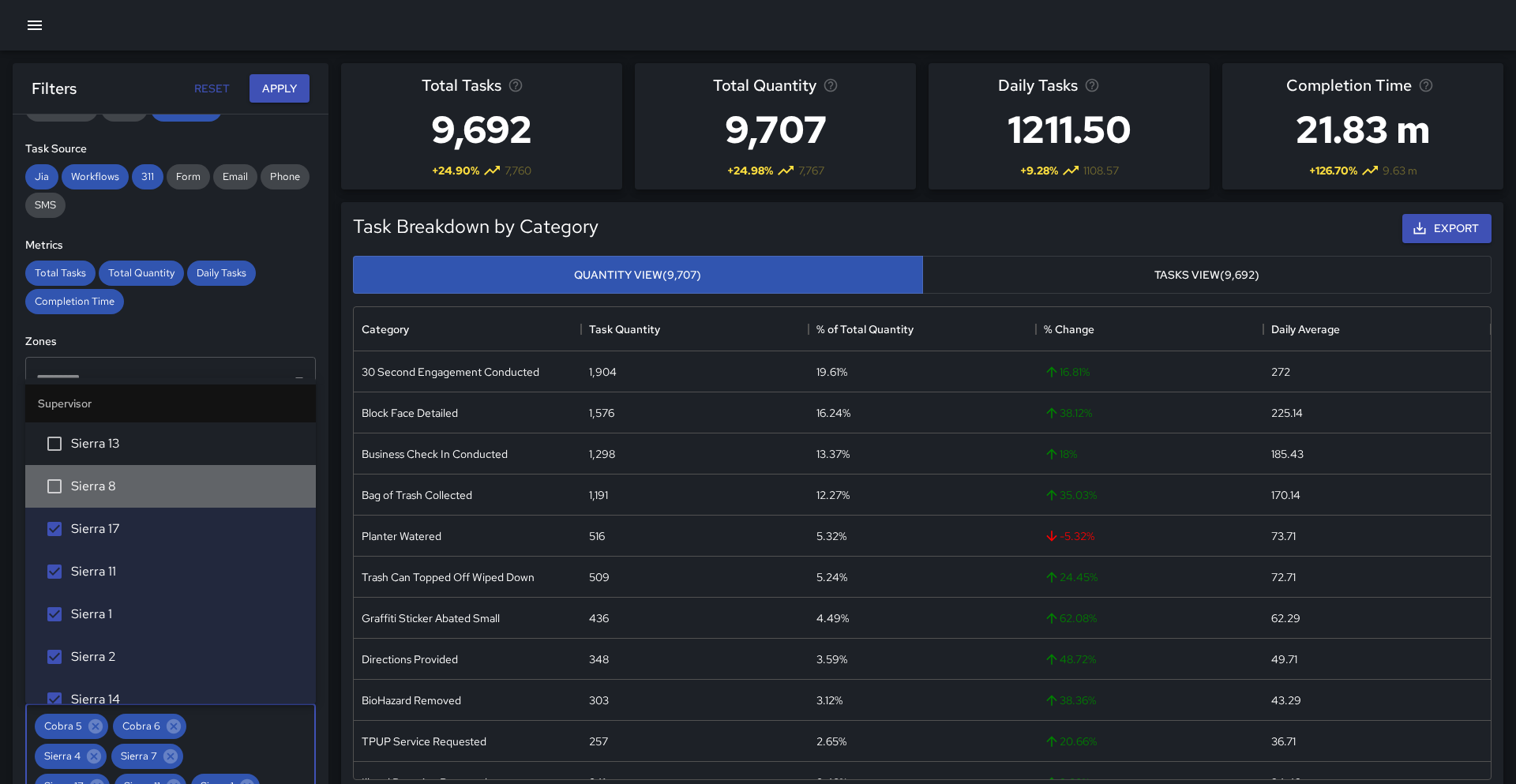
click at [143, 492] on span "Sierra 8" at bounding box center [187, 486] width 232 height 19
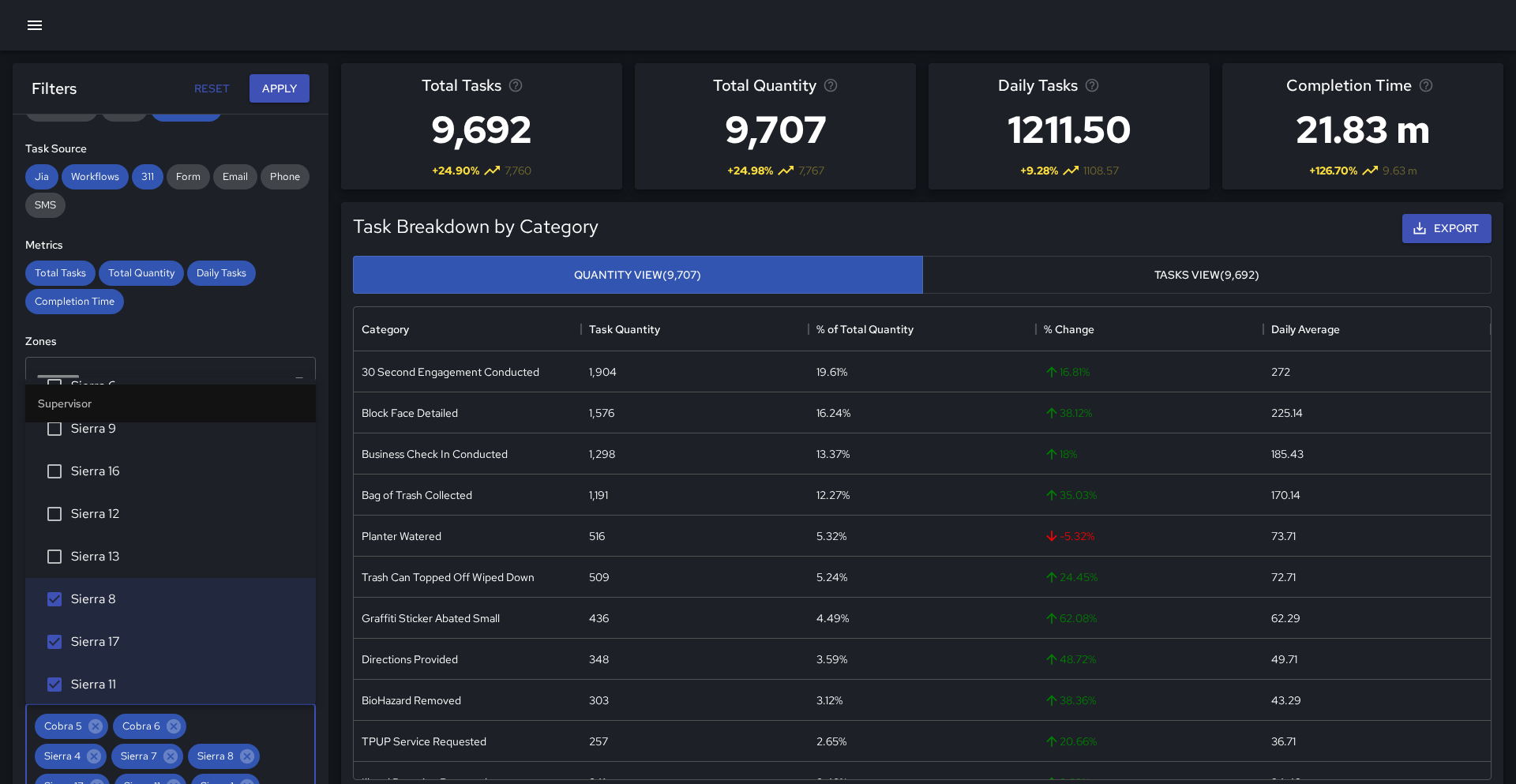
scroll to position [2741, 0]
drag, startPoint x: 136, startPoint y: 547, endPoint x: 140, endPoint y: 530, distance: 17.5
click at [136, 547] on li "Sierra 13" at bounding box center [171, 558] width 291 height 43
click at [141, 522] on span "Sierra 12" at bounding box center [187, 516] width 232 height 19
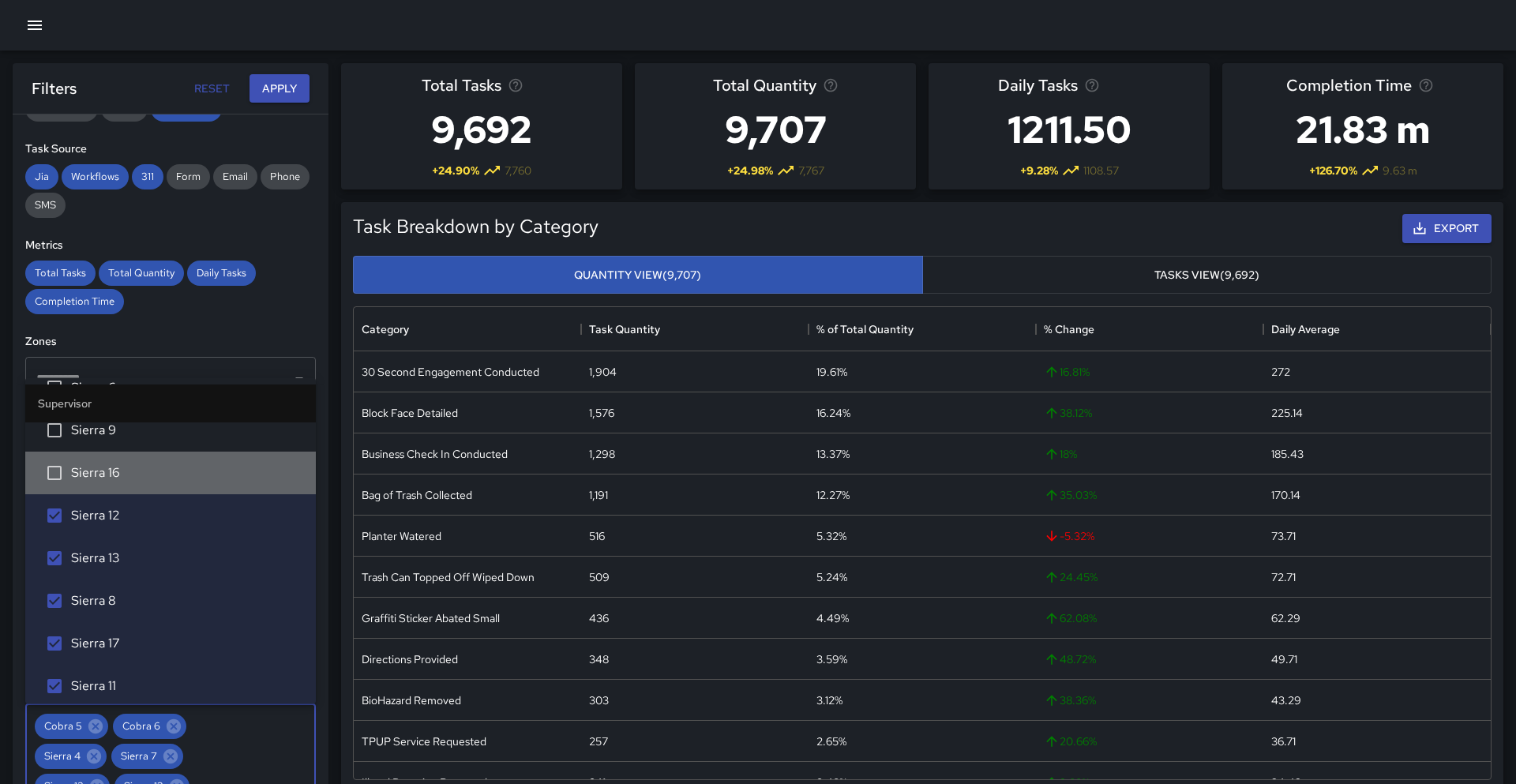
click at [160, 466] on span "Sierra 16" at bounding box center [187, 473] width 232 height 19
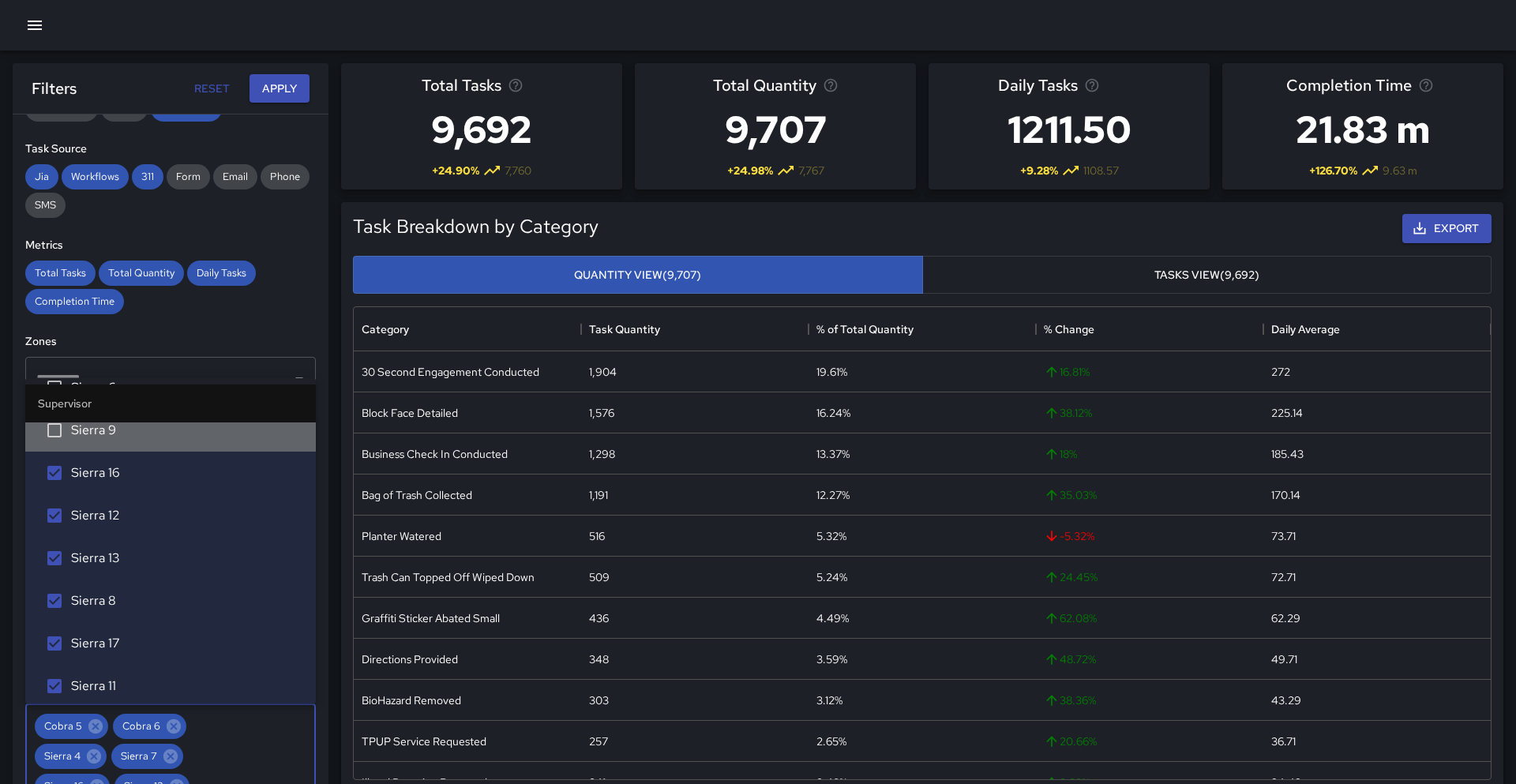
click at [160, 443] on li "Sierra 9" at bounding box center [171, 430] width 291 height 43
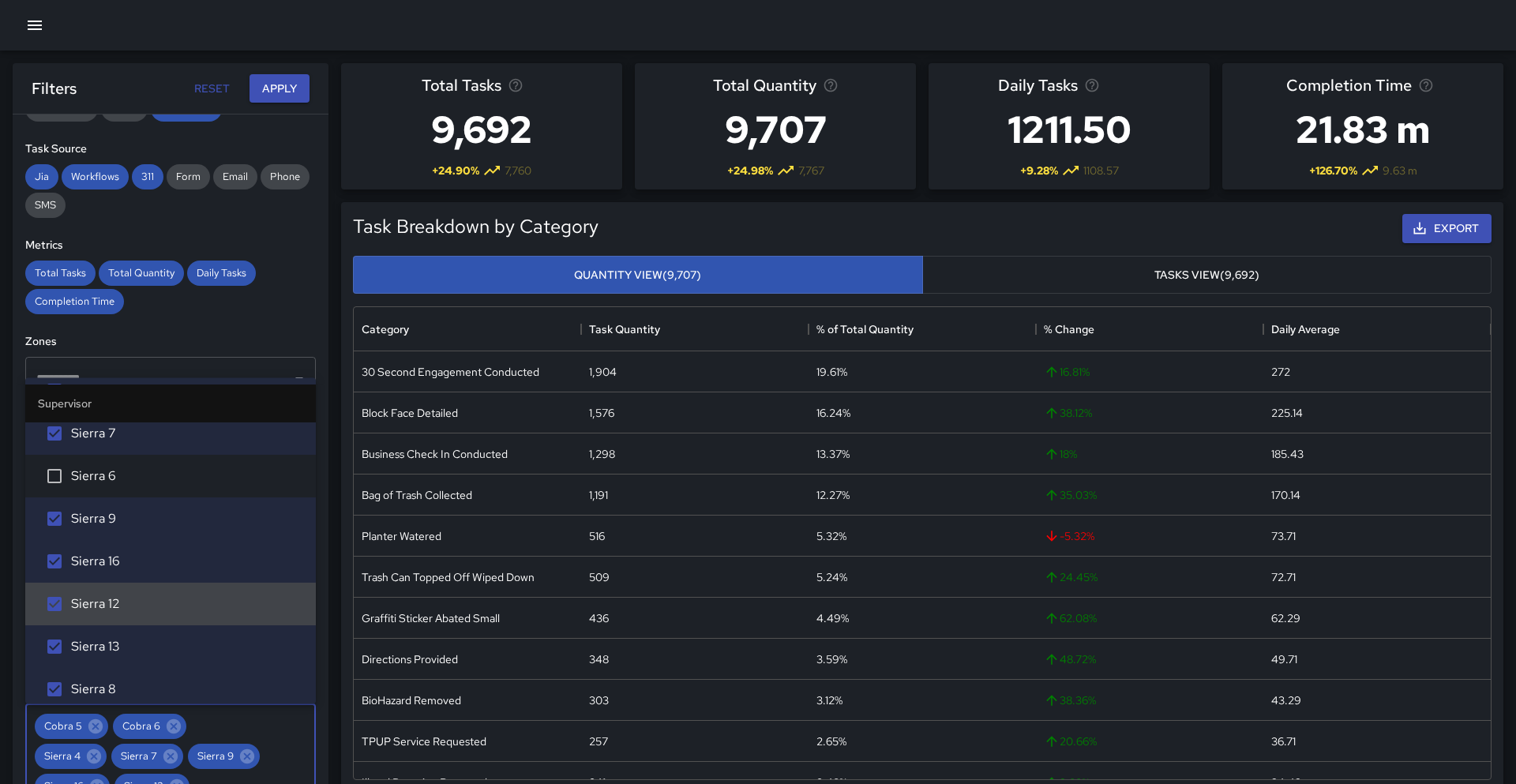
scroll to position [2586, 0]
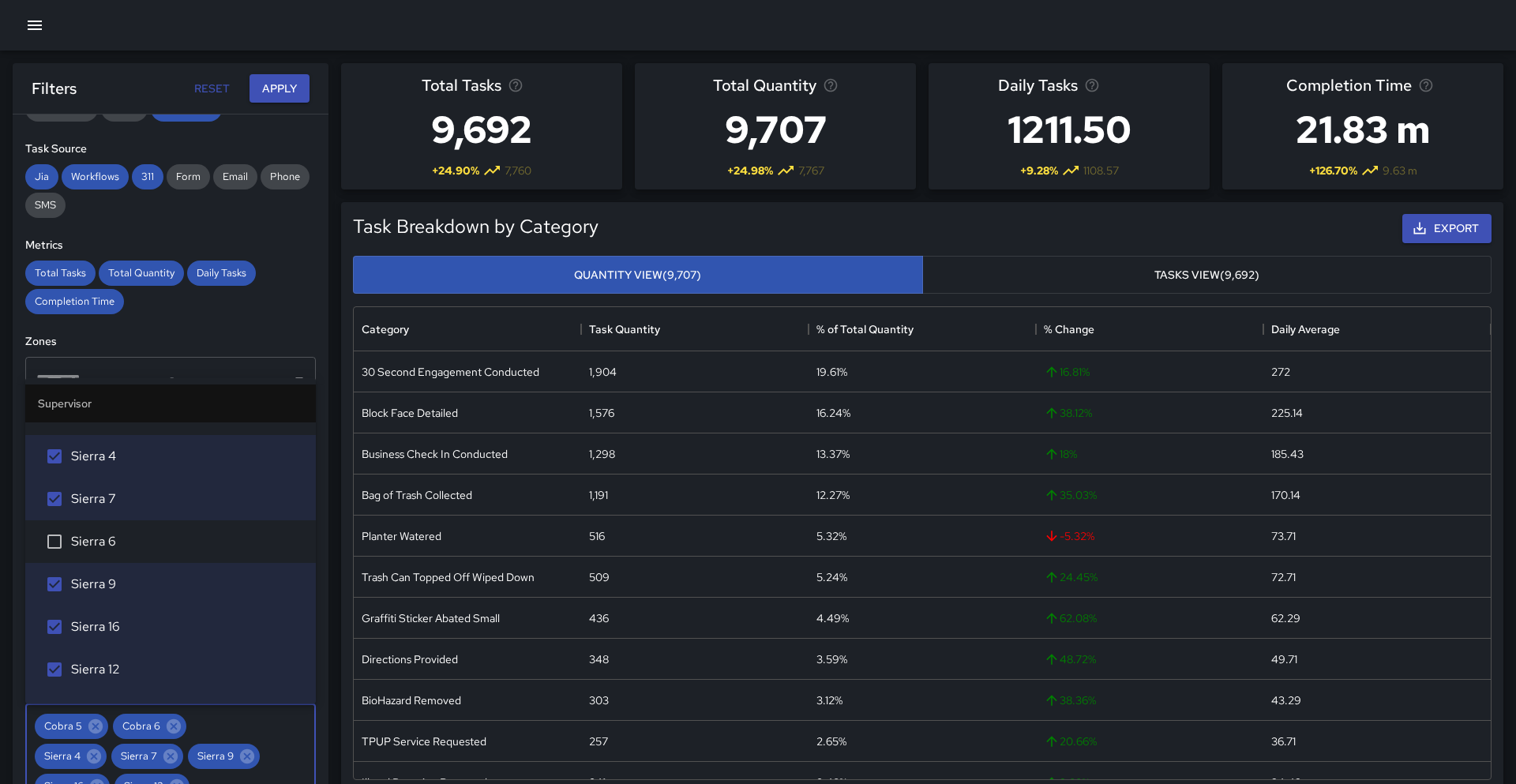
click at [127, 551] on li "Sierra 6" at bounding box center [171, 541] width 291 height 43
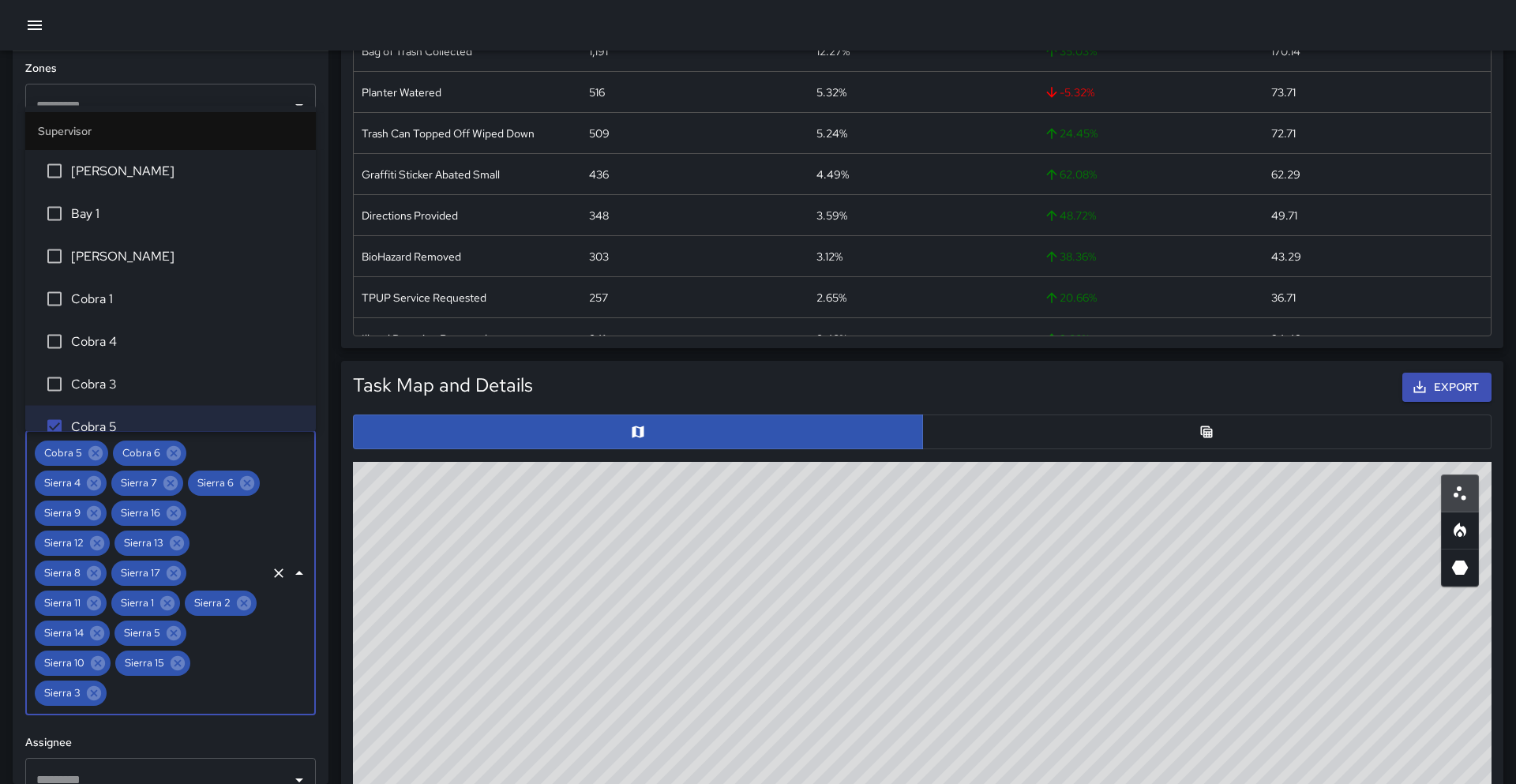
scroll to position [447, 0]
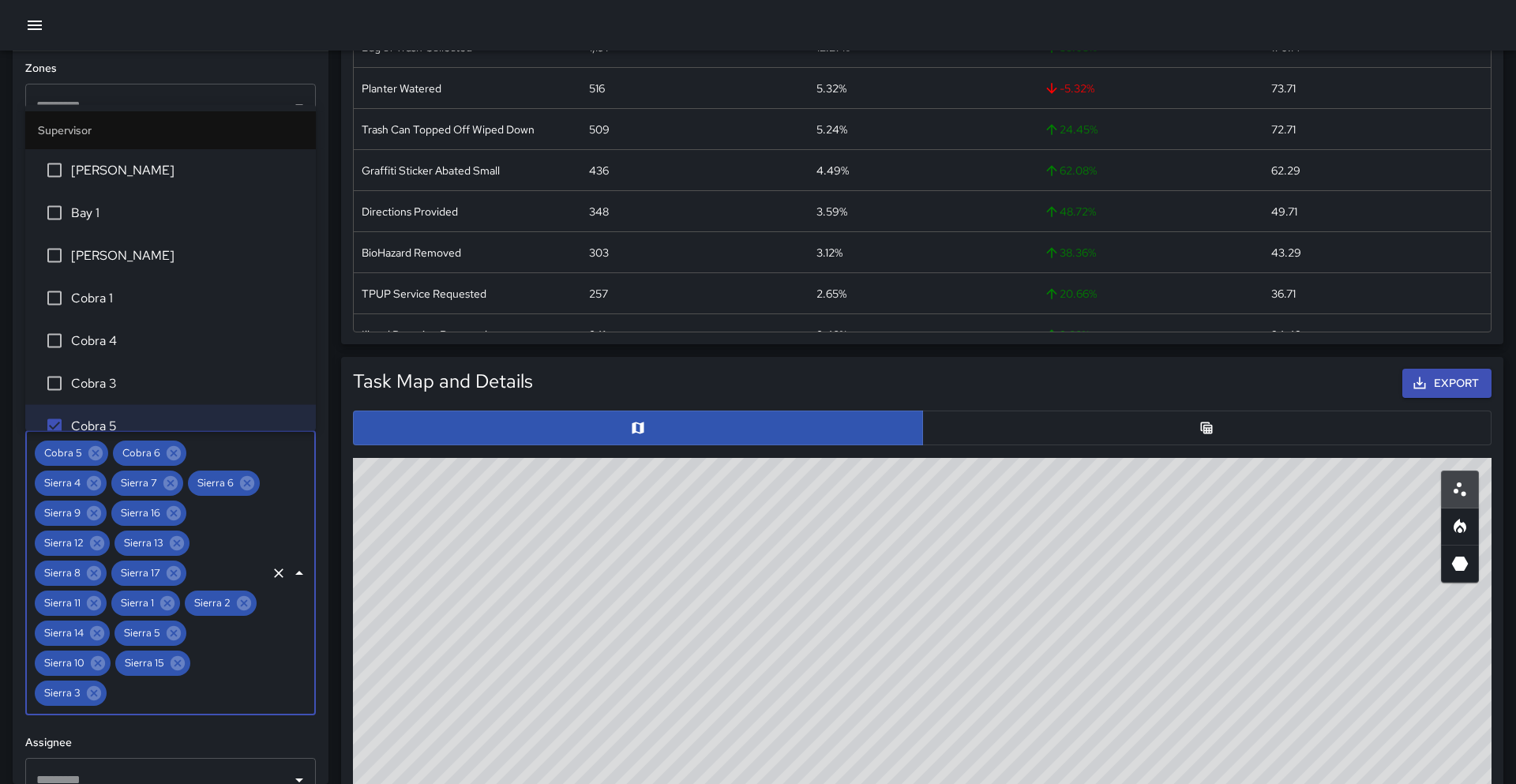
click at [213, 734] on h6 "Assignee" at bounding box center [171, 742] width 291 height 17
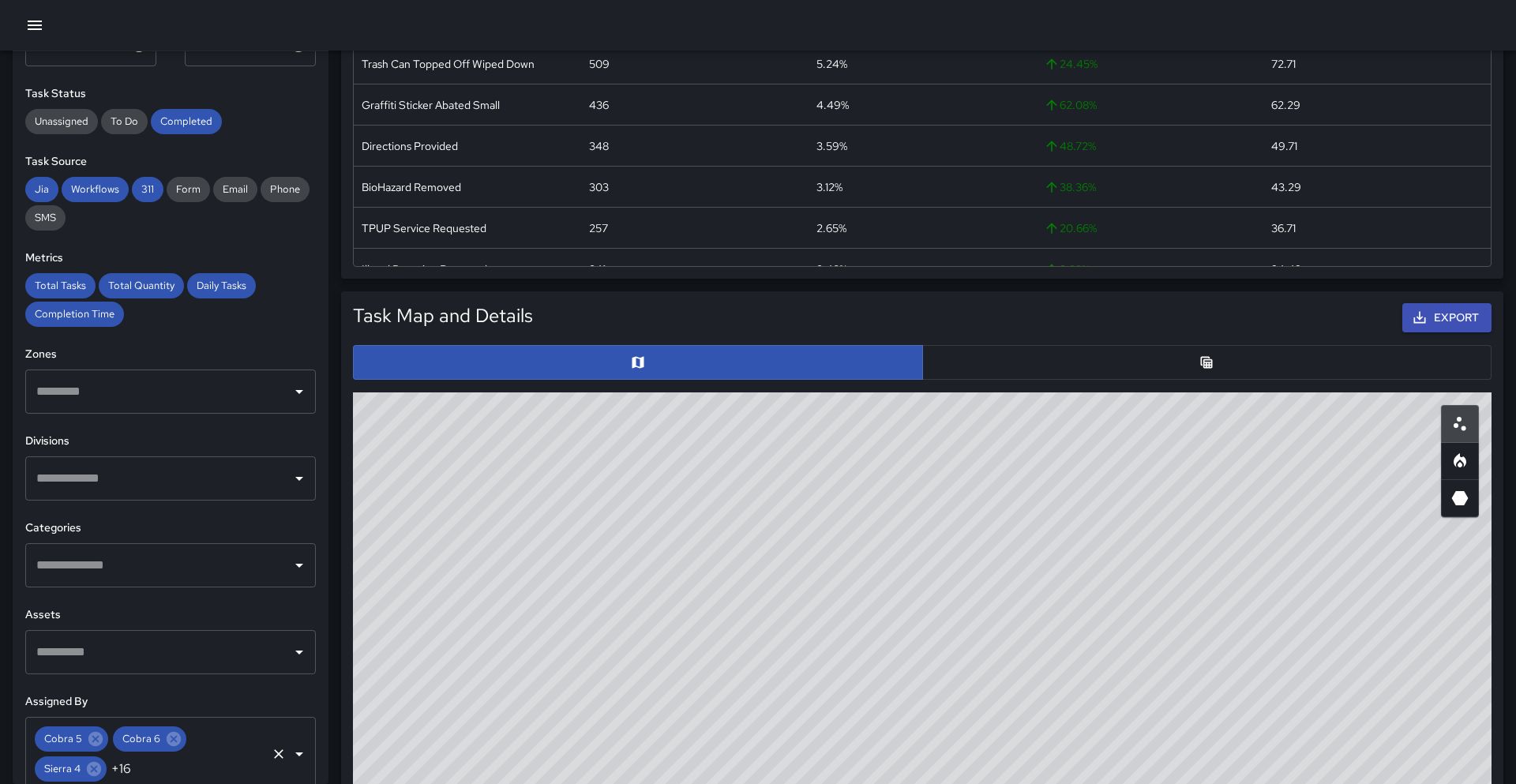
scroll to position [0, 0]
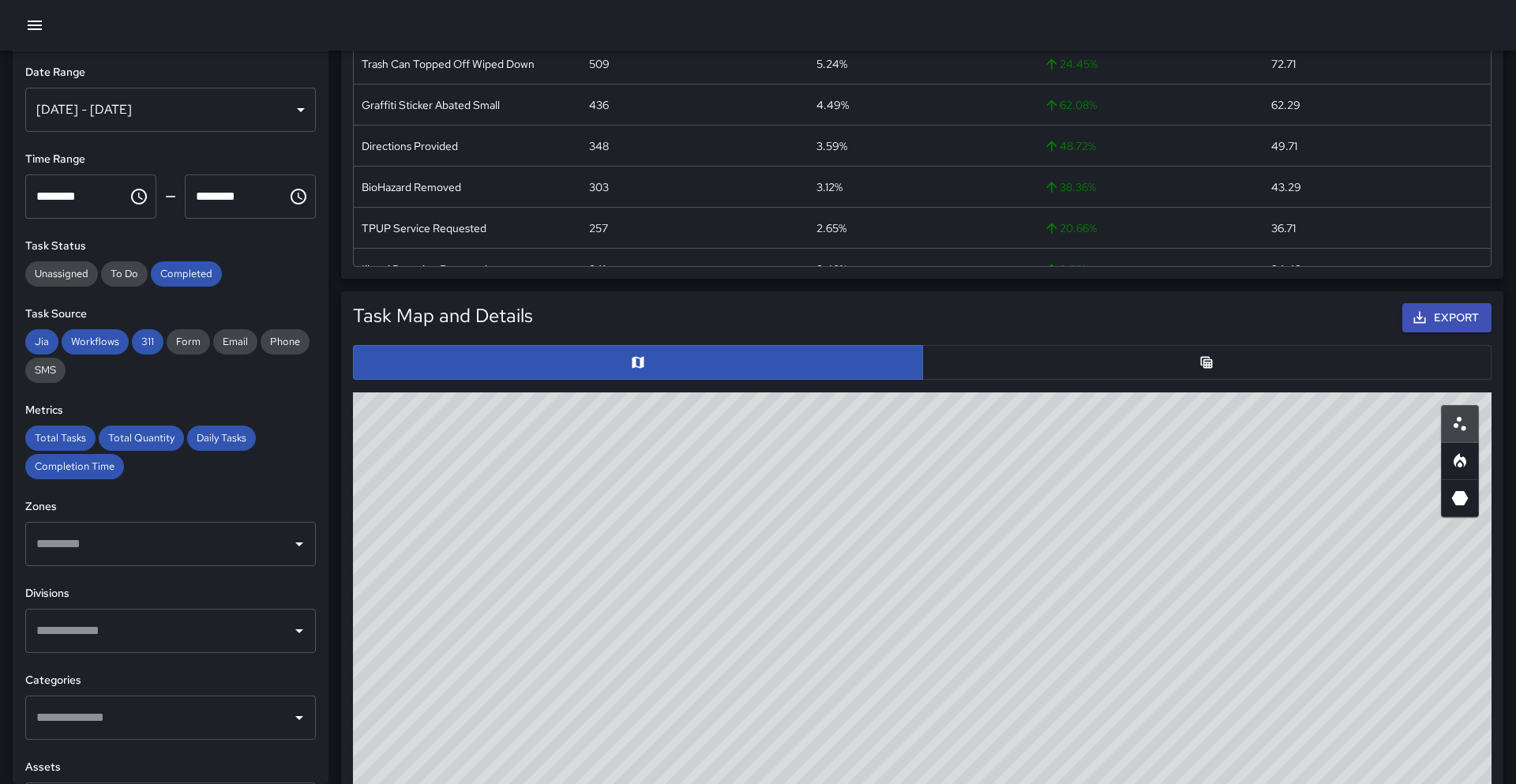
click at [516, 509] on div "© Mapbox © OpenStreetMap Improve this map" at bounding box center [923, 707] width 1139 height 631
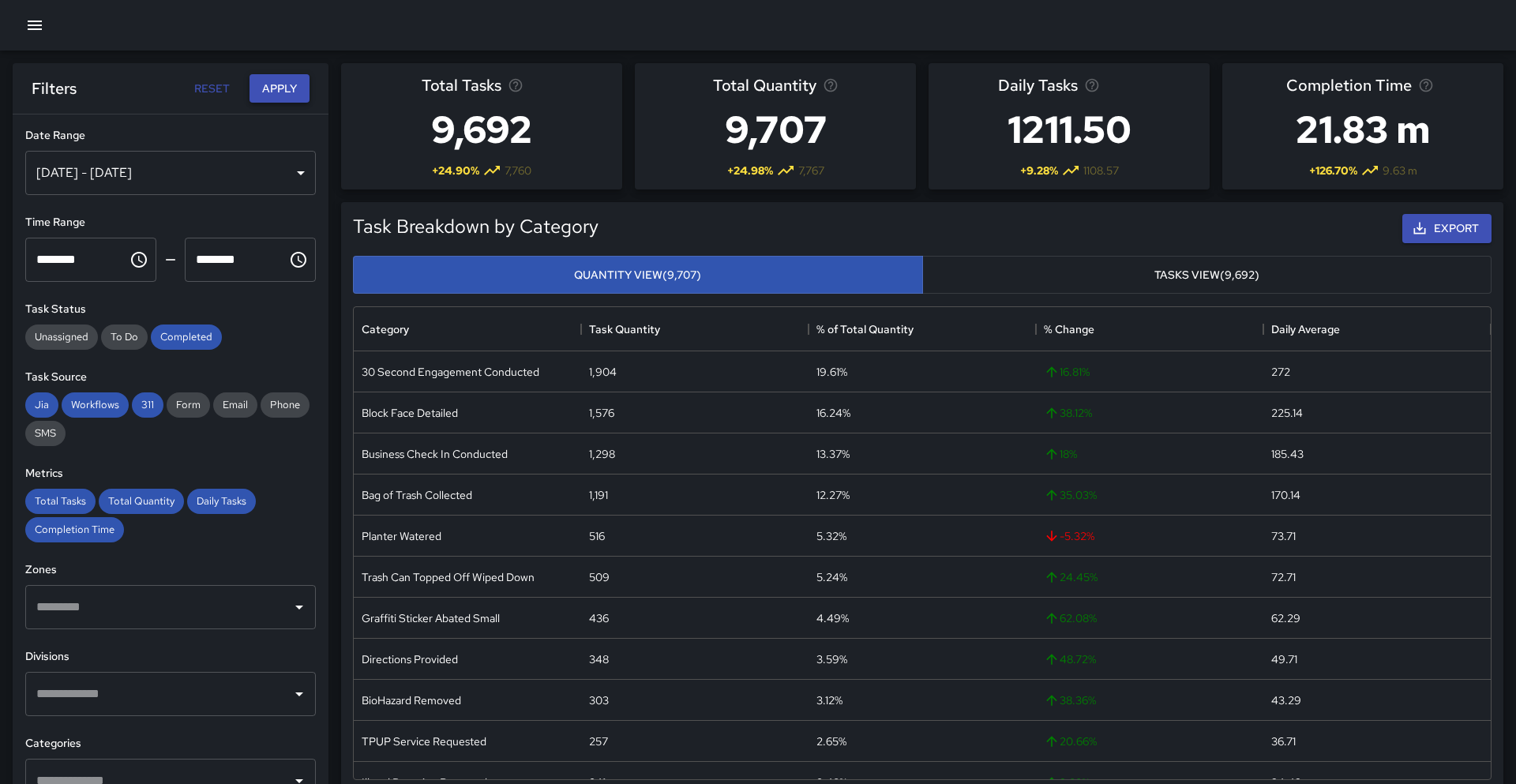
click at [281, 100] on button "Apply" at bounding box center [280, 89] width 60 height 29
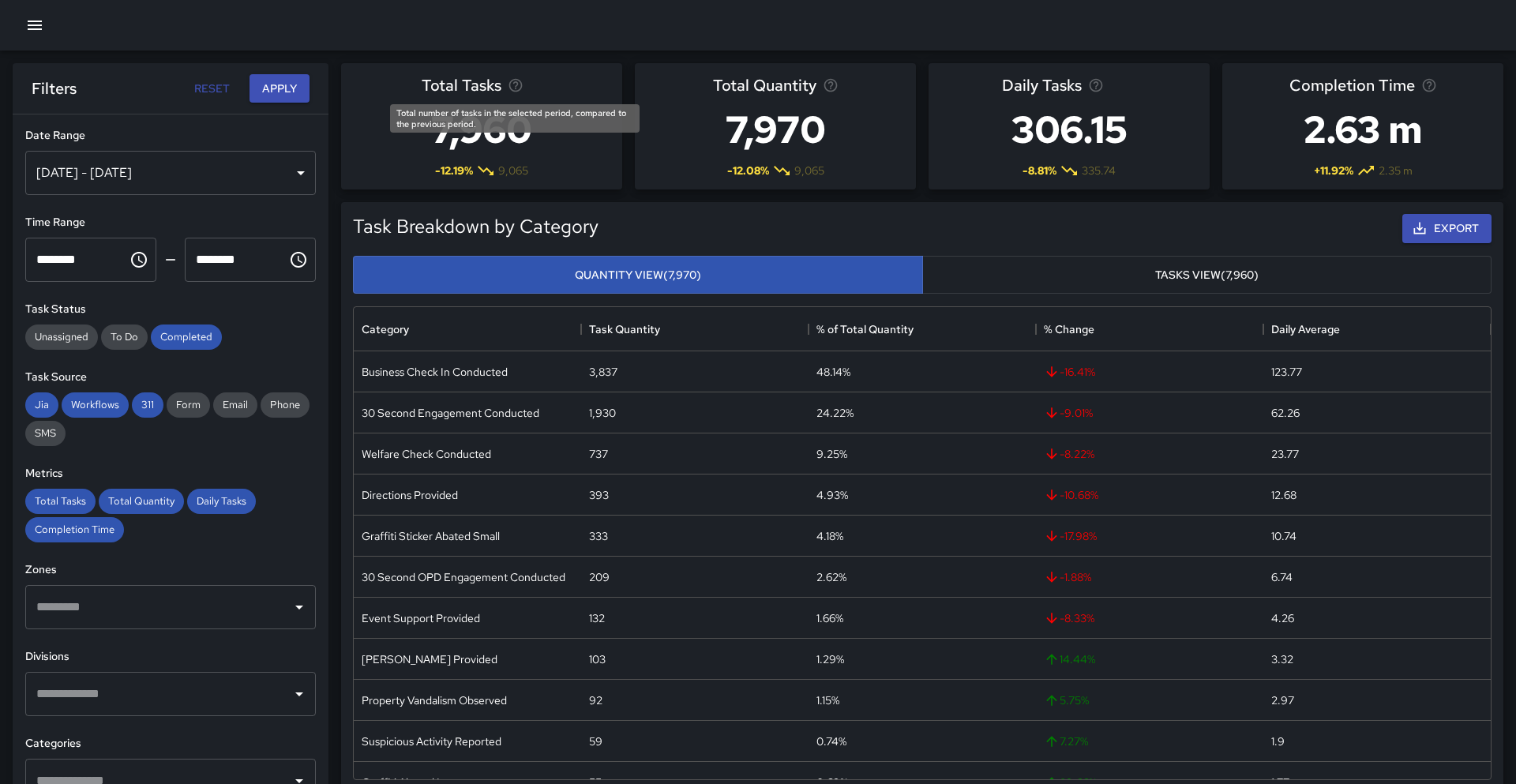
click at [513, 84] on icon "Total number of tasks in the selected period, compared to the previous period." at bounding box center [516, 85] width 16 height 16
click at [49, 29] on button "button" at bounding box center [34, 25] width 32 height 32
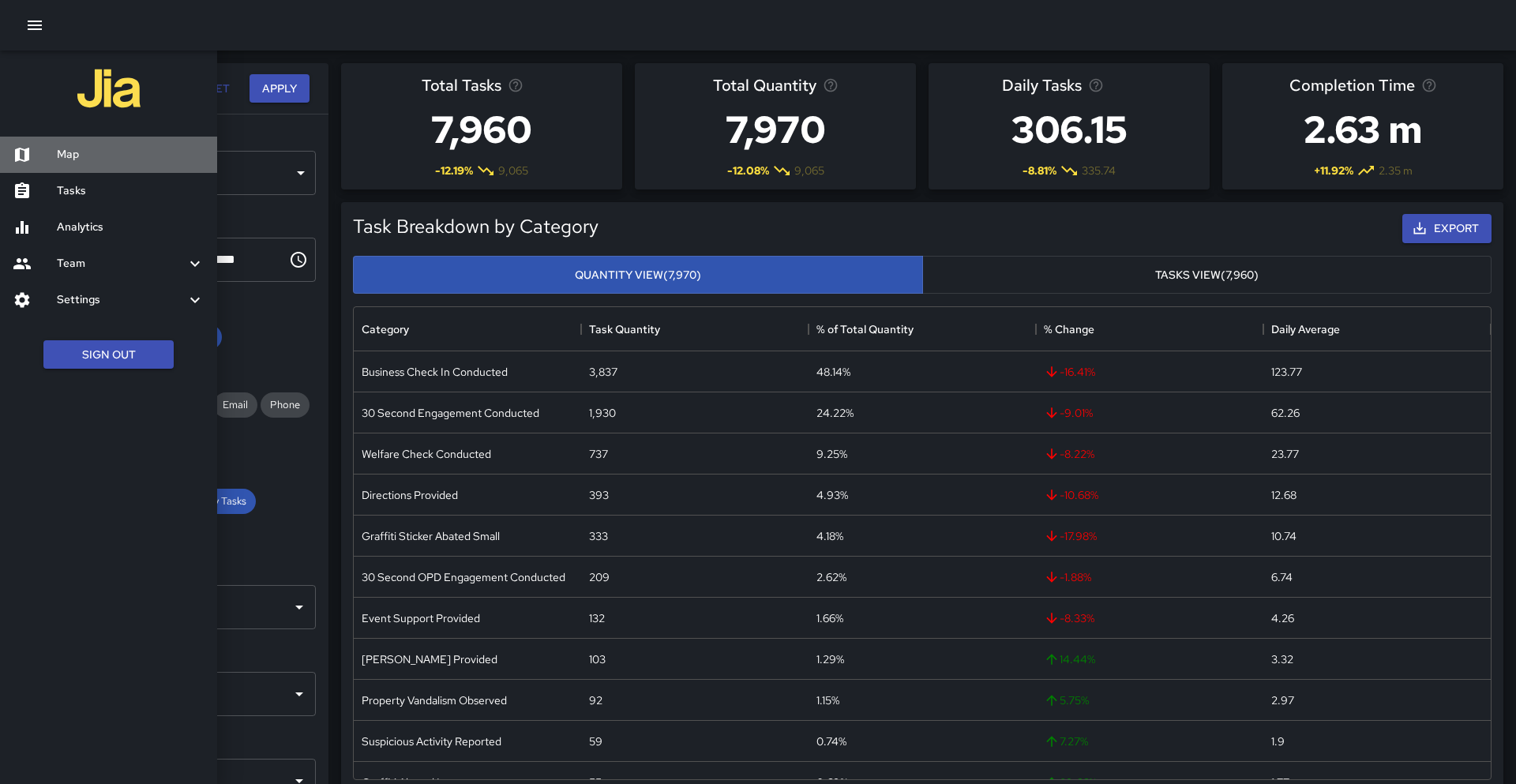
click at [119, 147] on h6 "Map" at bounding box center [130, 154] width 148 height 17
